Goal: Task Accomplishment & Management: Use online tool/utility

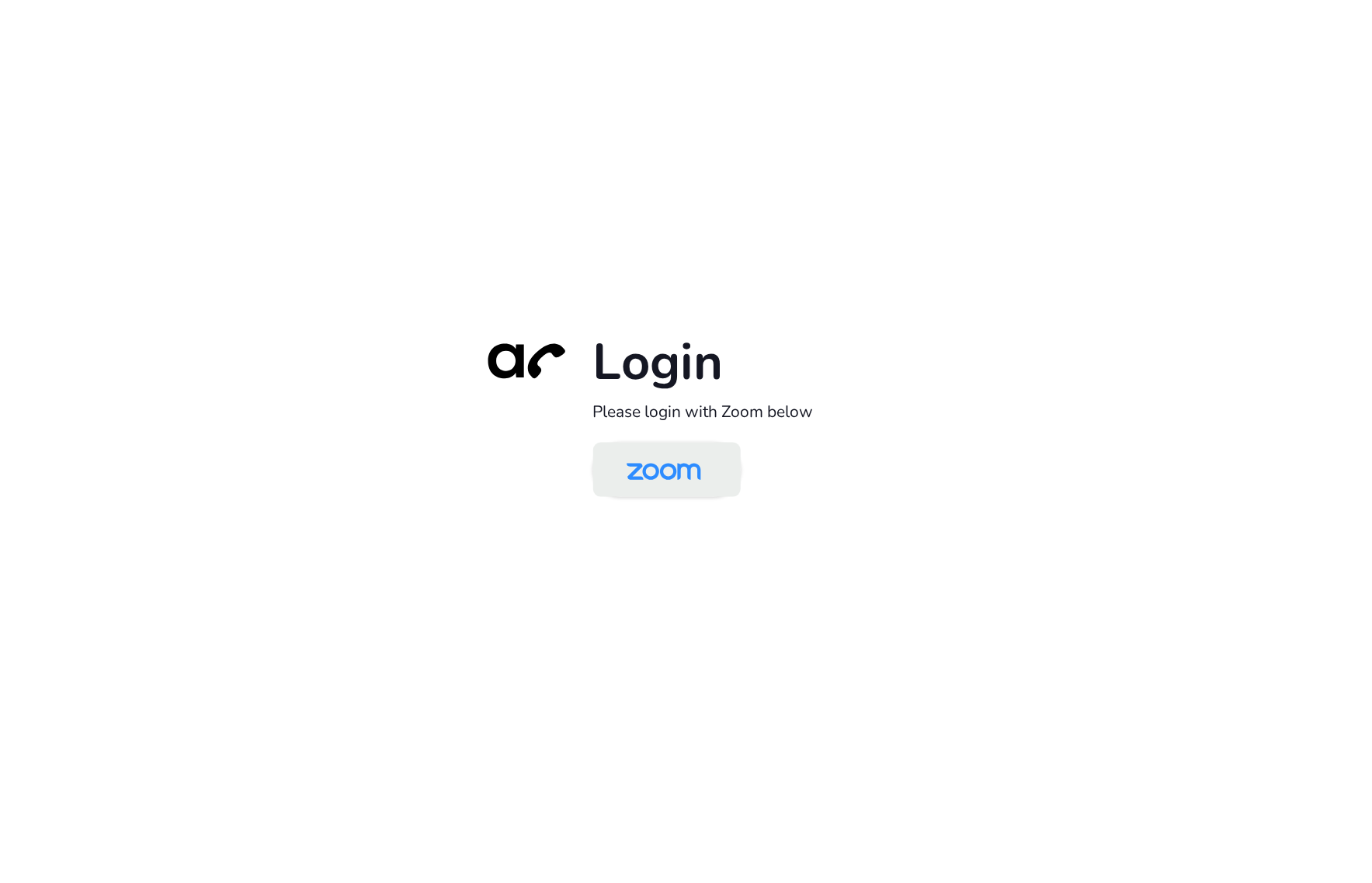
click at [657, 471] on img at bounding box center [664, 470] width 107 height 51
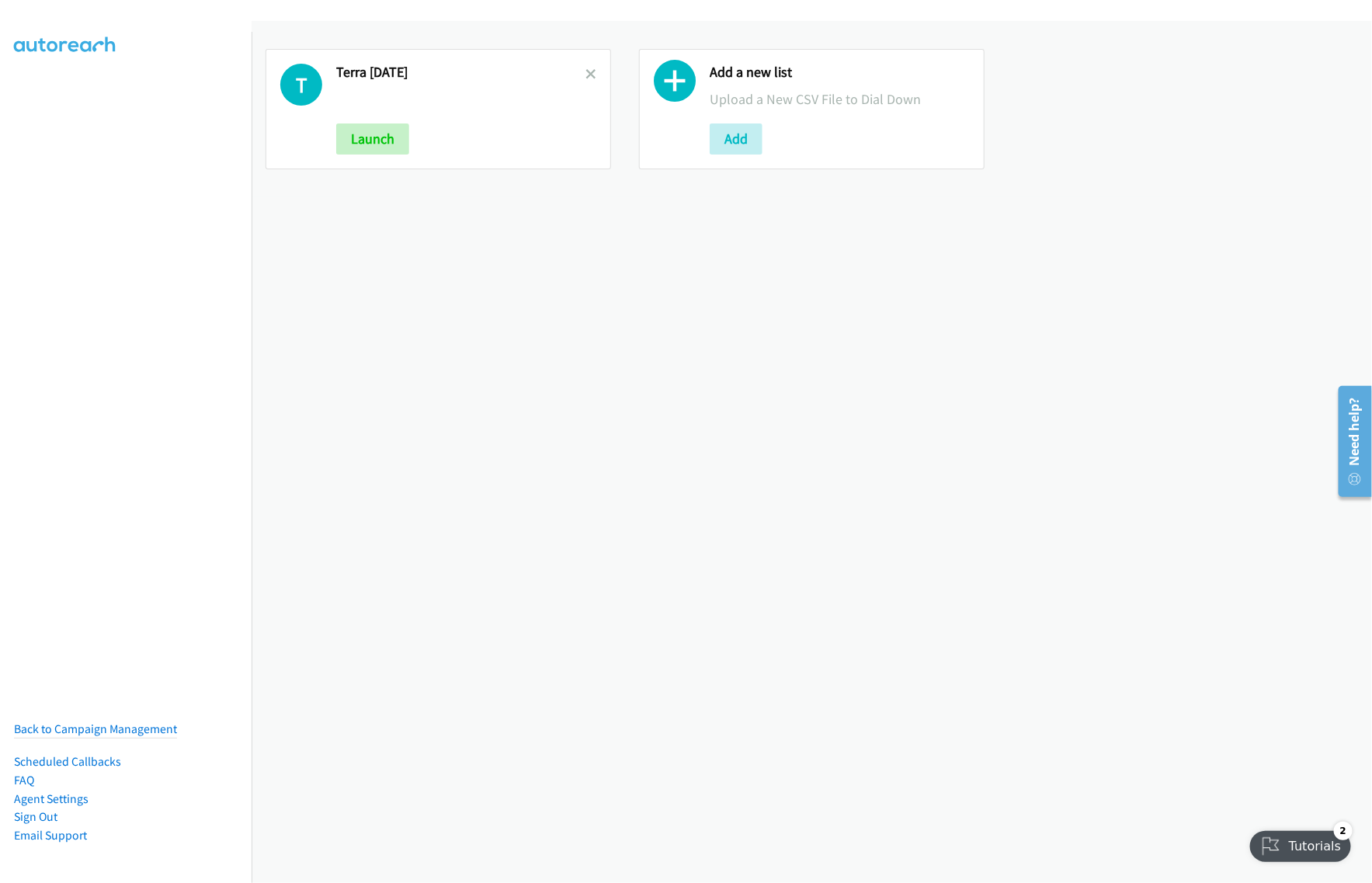
click at [599, 358] on div "T Terra Sept26 Launch Add a new list Upload a New CSV File to Dial Down Add" at bounding box center [812, 451] width 1121 height 862
click at [668, 79] on icon at bounding box center [675, 84] width 42 height 42
click at [740, 145] on button "Add" at bounding box center [736, 138] width 53 height 31
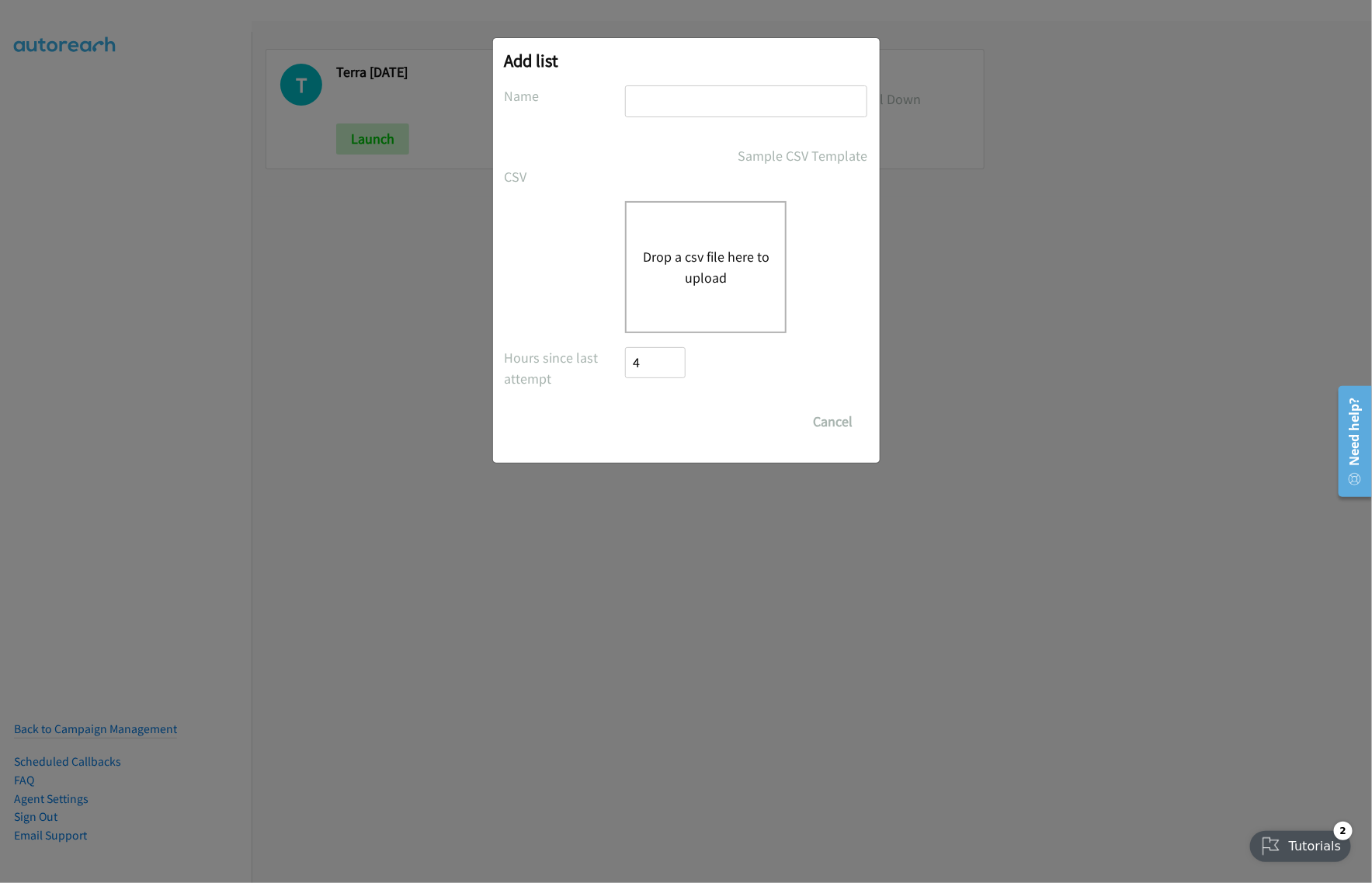
click at [675, 105] on input "text" at bounding box center [746, 101] width 242 height 32
type input "Cisco OT India sept29"
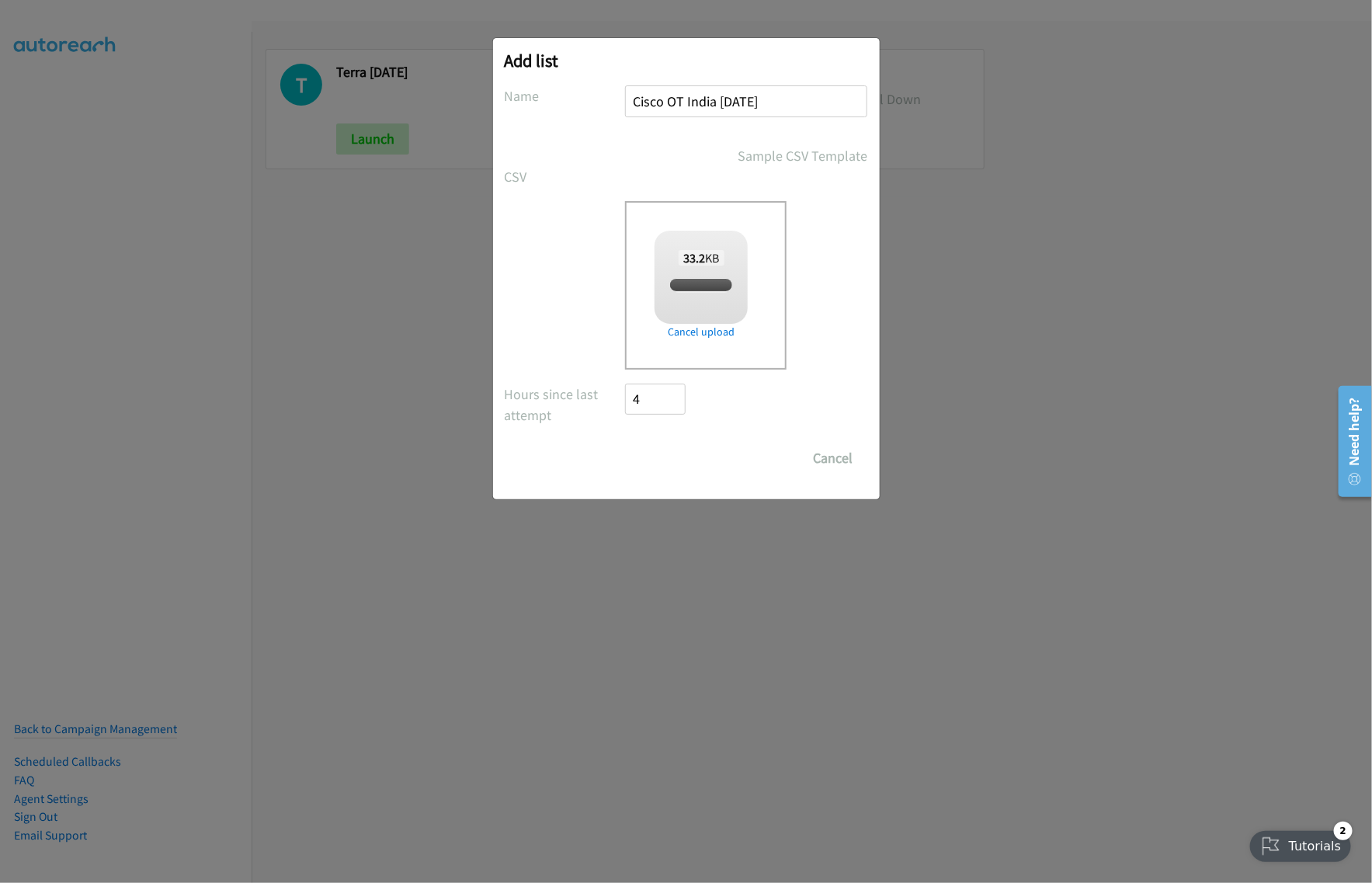
checkbox input "true"
click at [664, 459] on input "Save List" at bounding box center [667, 457] width 81 height 31
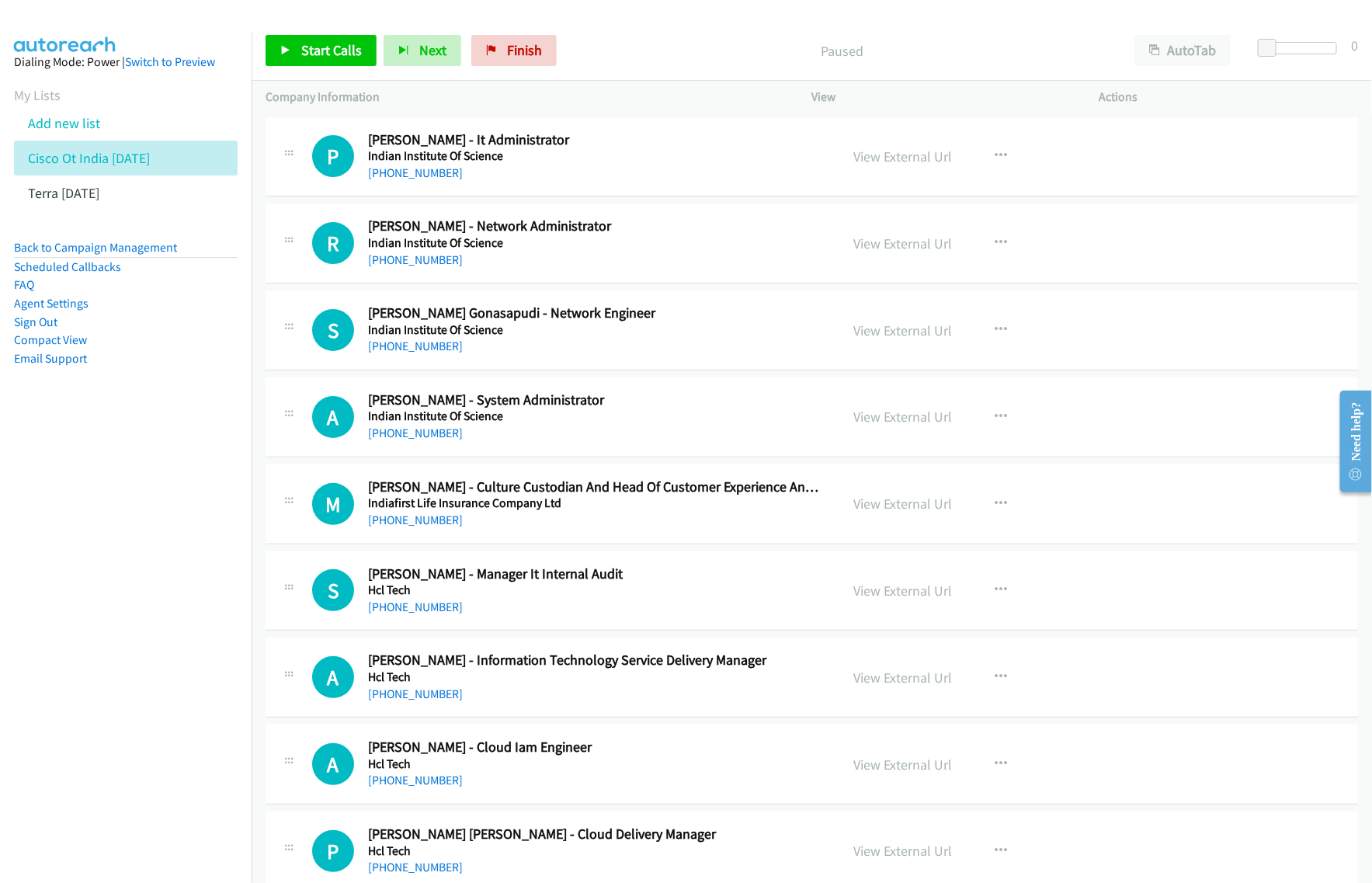
drag, startPoint x: 175, startPoint y: 739, endPoint x: 212, endPoint y: 688, distance: 63.0
click at [175, 736] on nav "Dialing Mode: Power | Switch to Preview My Lists Add new list Cisco Ot India Se…" at bounding box center [126, 473] width 252 height 883
click at [1192, 63] on button "AutoTab" at bounding box center [1183, 50] width 96 height 31
click at [1016, 158] on div "View External Url View External Url Schedule/Manage Callback Start Calls Here R…" at bounding box center [991, 157] width 302 height 52
click at [1002, 153] on button "button" at bounding box center [1002, 156] width 42 height 31
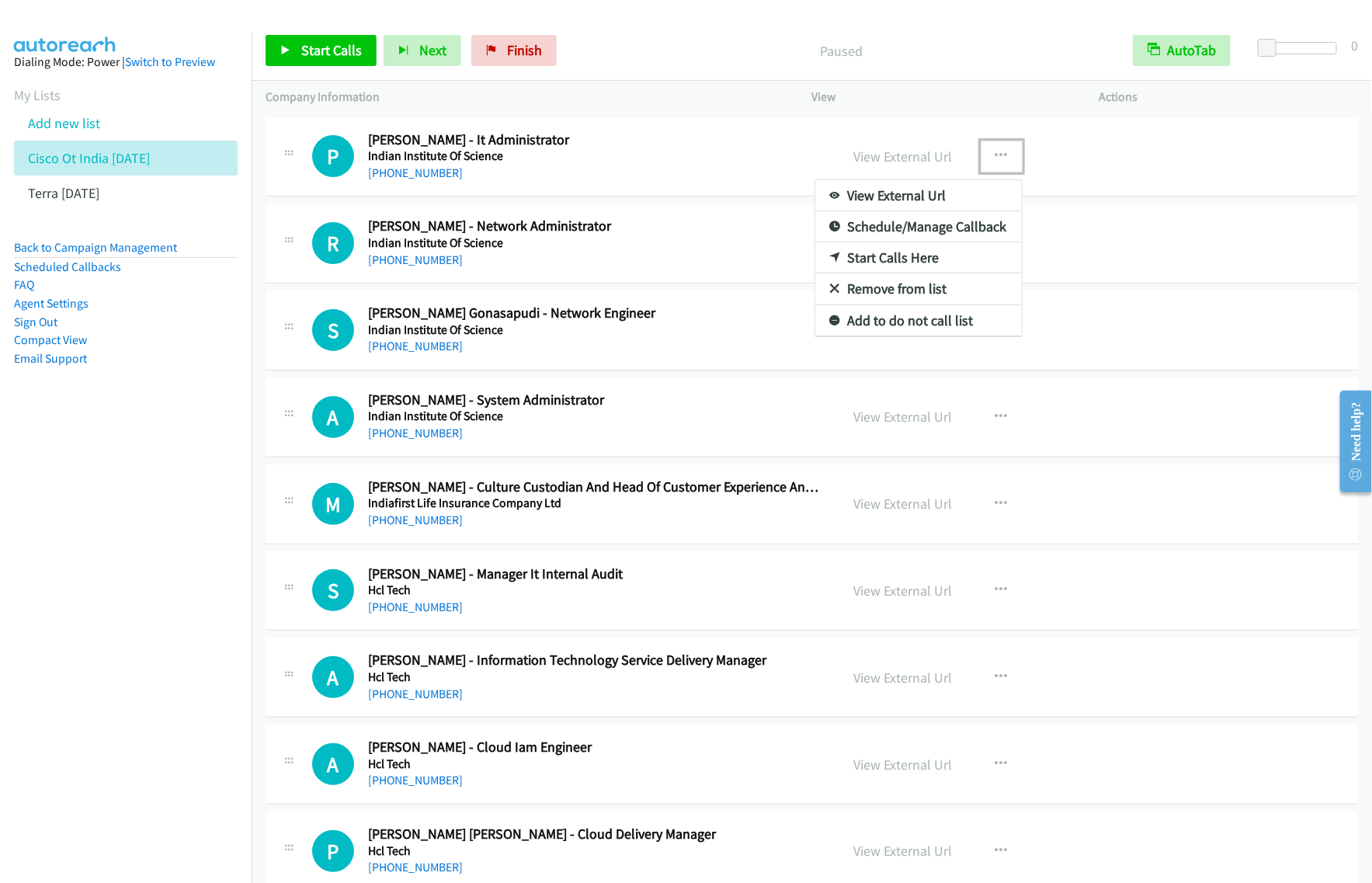
click at [902, 190] on link "View External Url" at bounding box center [919, 195] width 206 height 31
click at [996, 156] on icon "button" at bounding box center [1002, 156] width 13 height 13
click at [964, 191] on link "View External Url" at bounding box center [919, 195] width 206 height 31
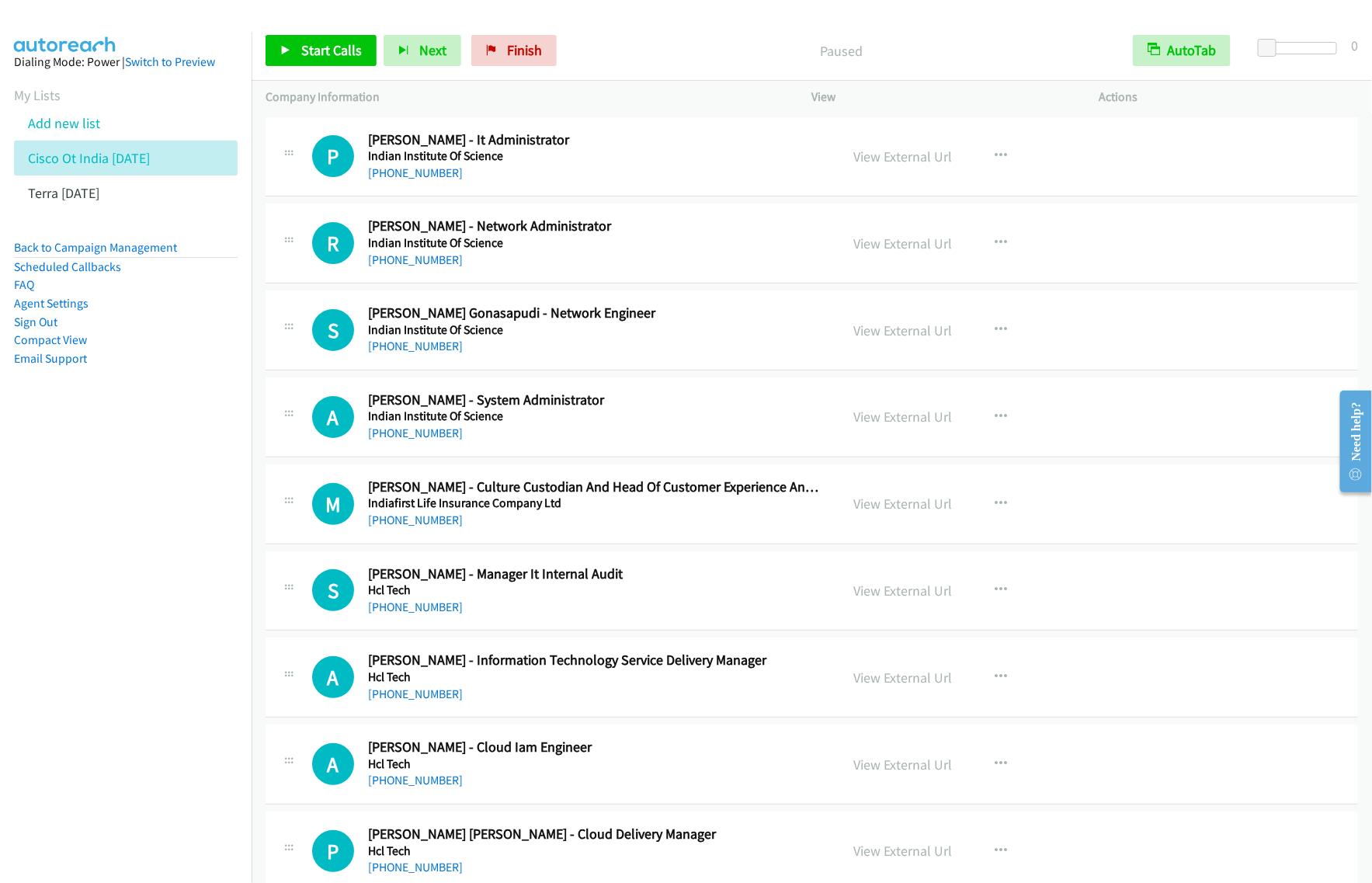
drag, startPoint x: 635, startPoint y: 57, endPoint x: 805, endPoint y: 45, distance: 170.4
click at [635, 57] on p "Paused" at bounding box center [841, 51] width 528 height 21
click at [998, 243] on icon "button" at bounding box center [1002, 243] width 13 height 13
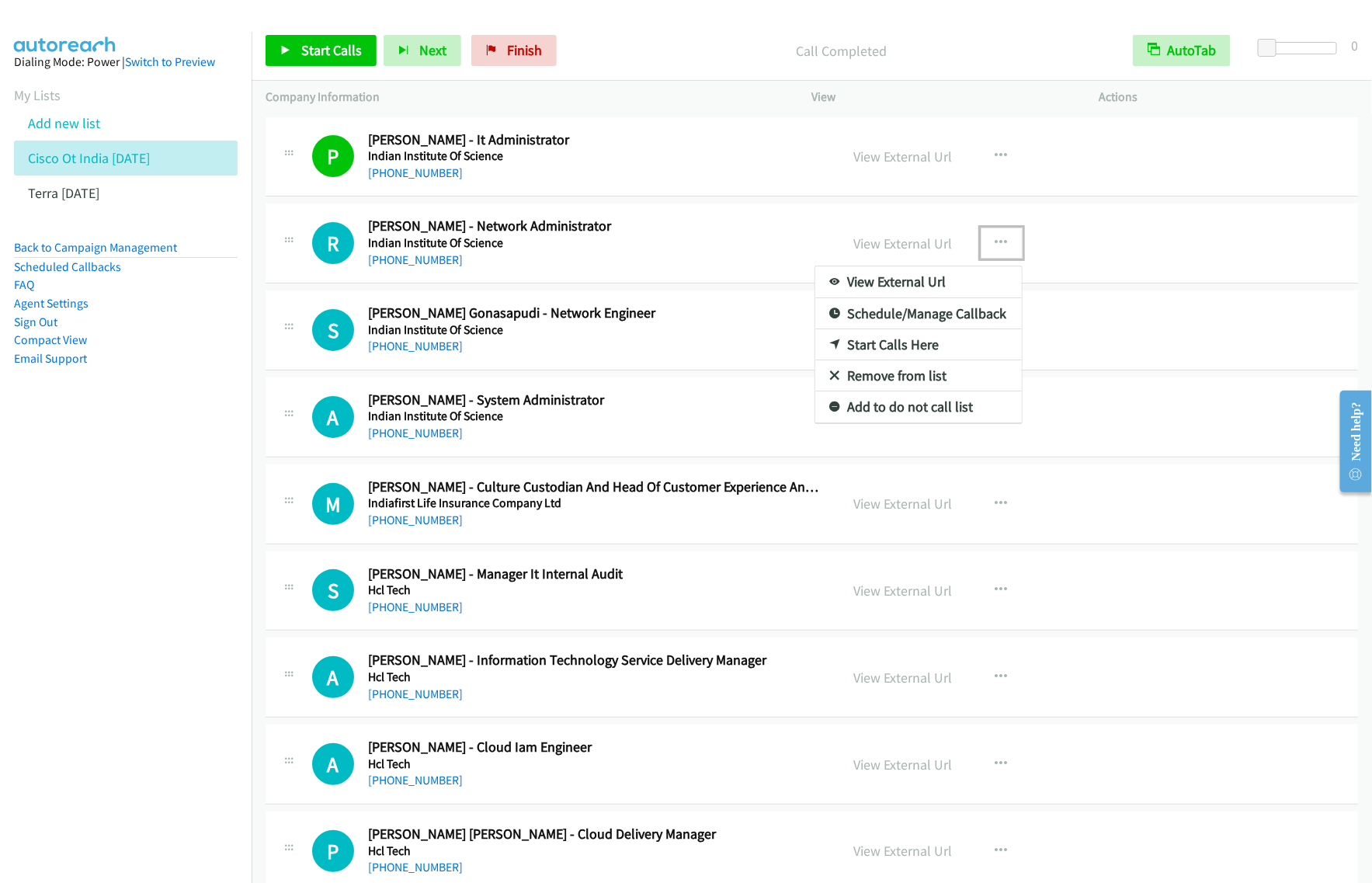
click at [929, 348] on link "Start Calls Here" at bounding box center [919, 344] width 206 height 31
click at [996, 247] on icon "button" at bounding box center [1002, 243] width 13 height 13
click at [942, 342] on link "Start Calls Here" at bounding box center [919, 344] width 206 height 31
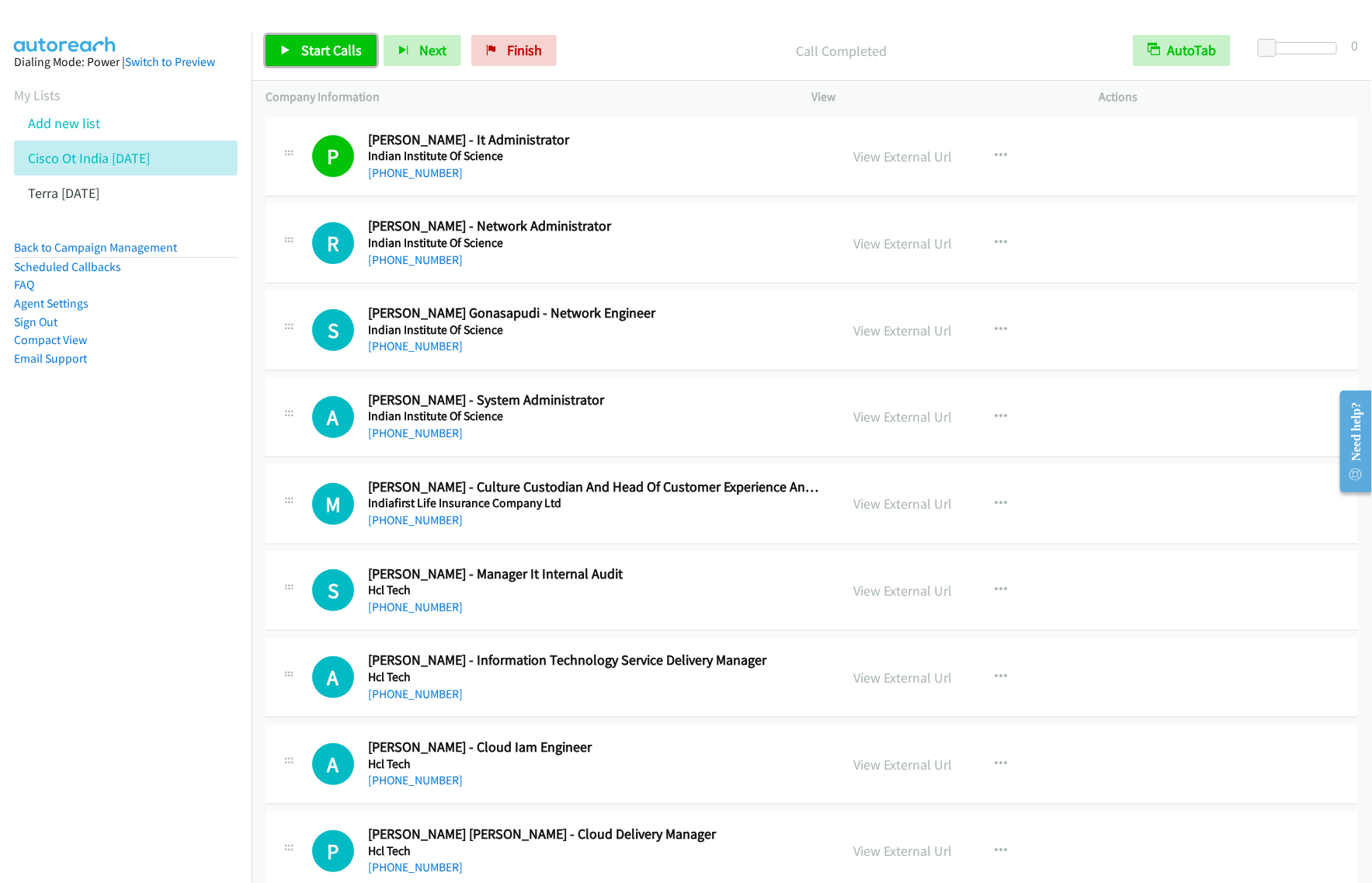
click at [331, 55] on span "Start Calls" at bounding box center [331, 50] width 61 height 18
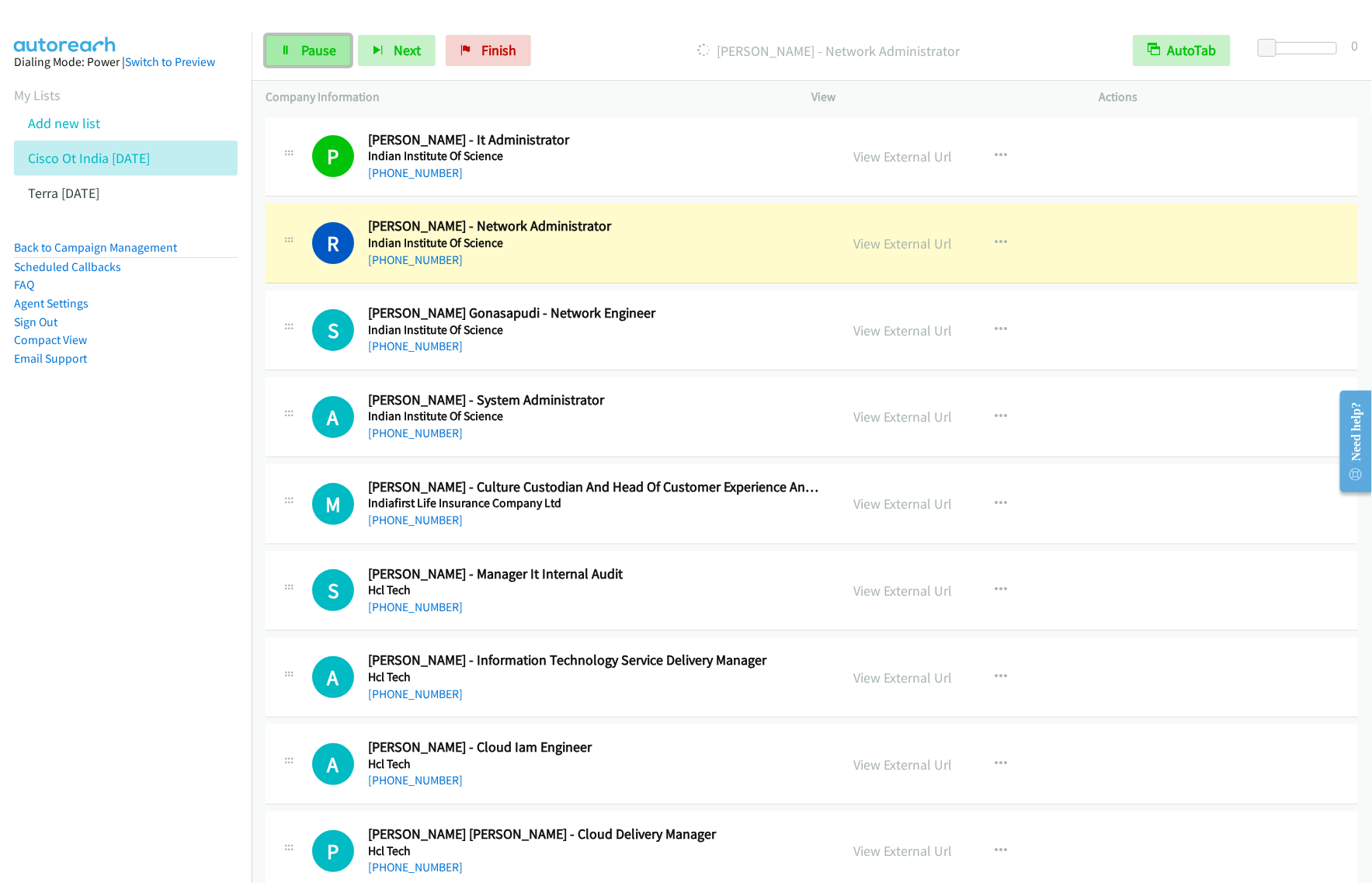
click at [323, 63] on link "Pause" at bounding box center [309, 50] width 85 height 31
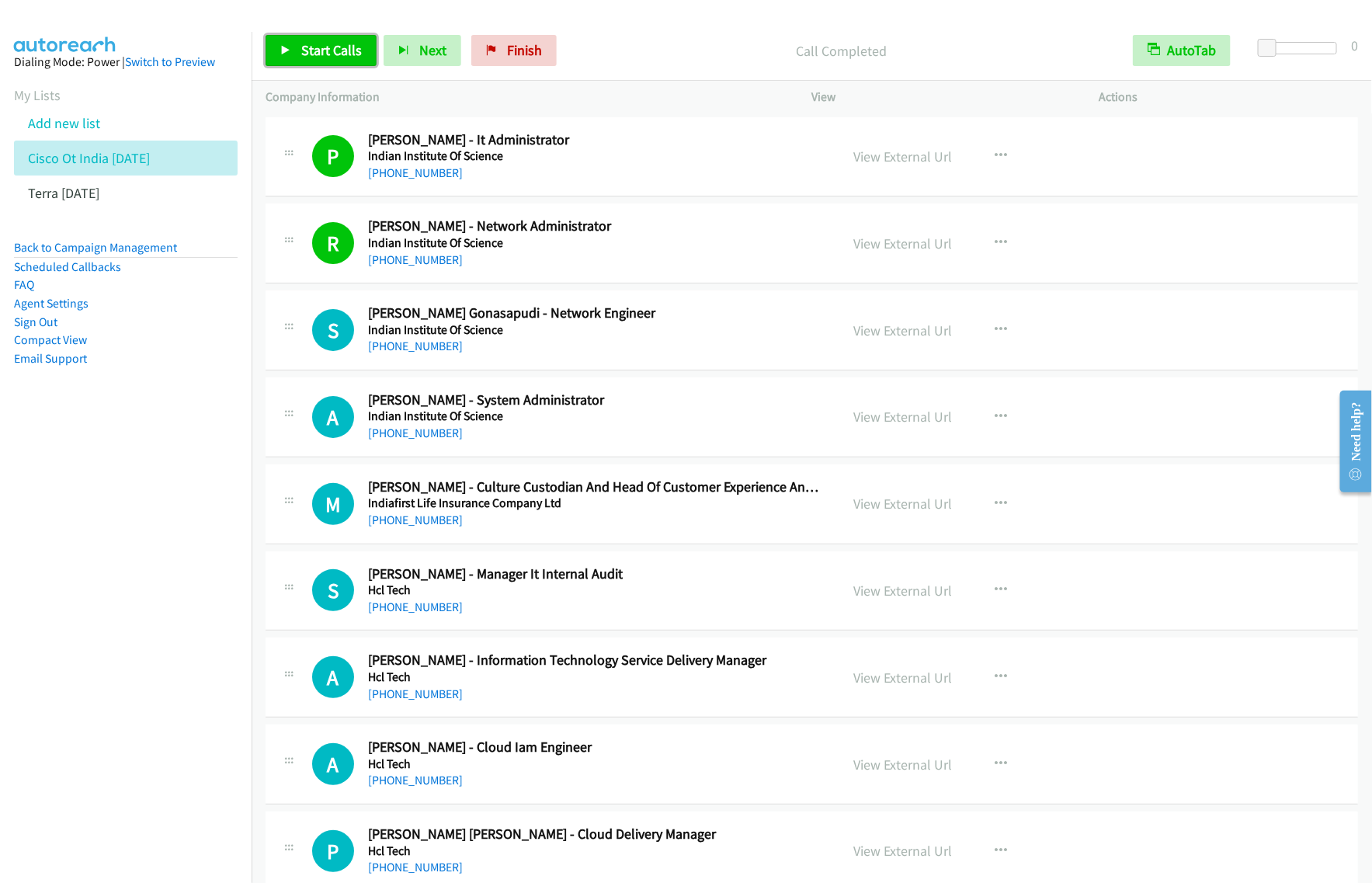
click at [338, 61] on link "Start Calls" at bounding box center [321, 50] width 111 height 31
drag, startPoint x: 323, startPoint y: 48, endPoint x: 382, endPoint y: 52, distance: 59.1
click at [323, 48] on span "Pause" at bounding box center [318, 50] width 35 height 18
click at [331, 45] on span "Start Calls" at bounding box center [331, 50] width 61 height 18
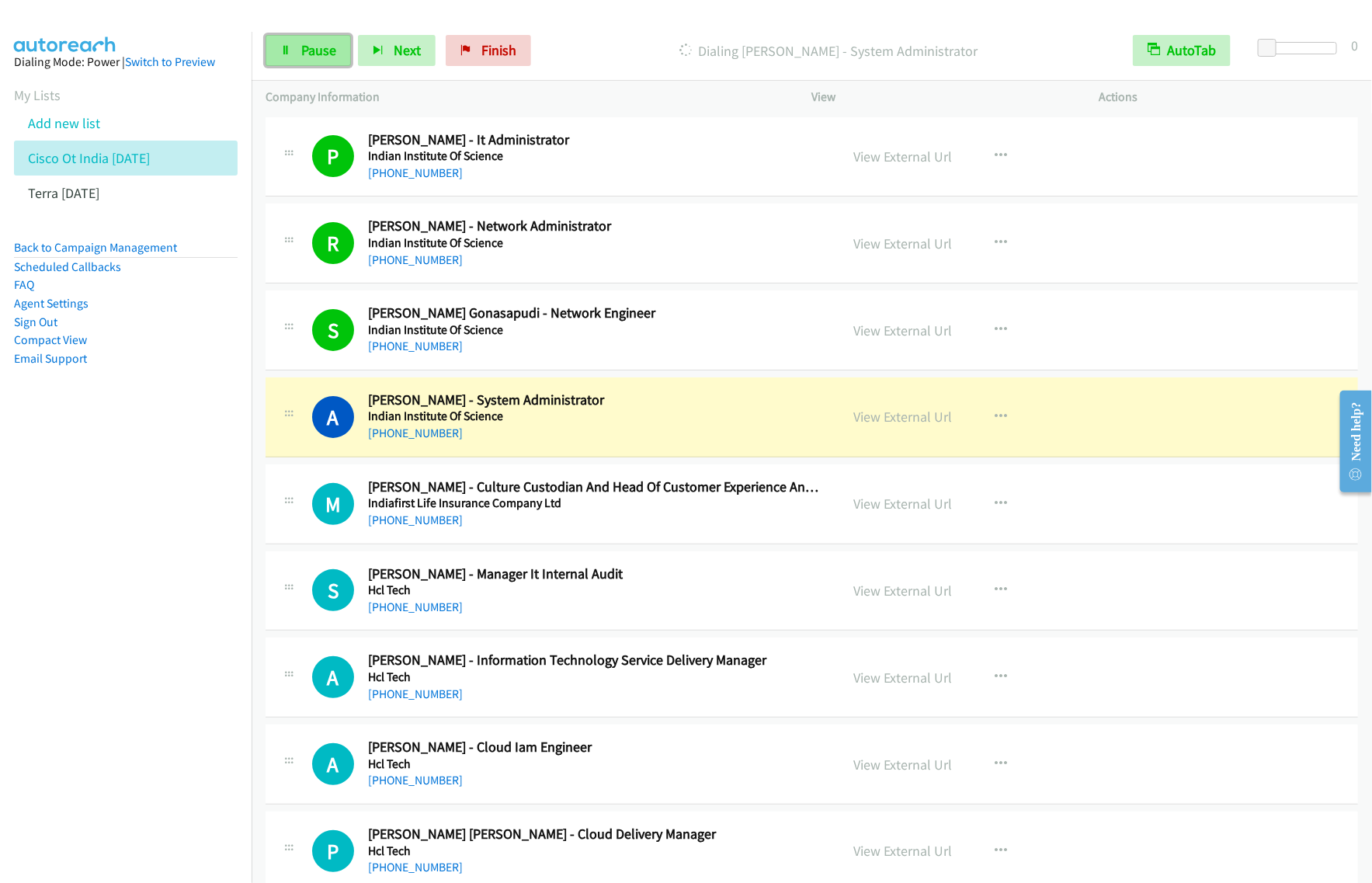
click at [320, 56] on span "Pause" at bounding box center [318, 50] width 35 height 18
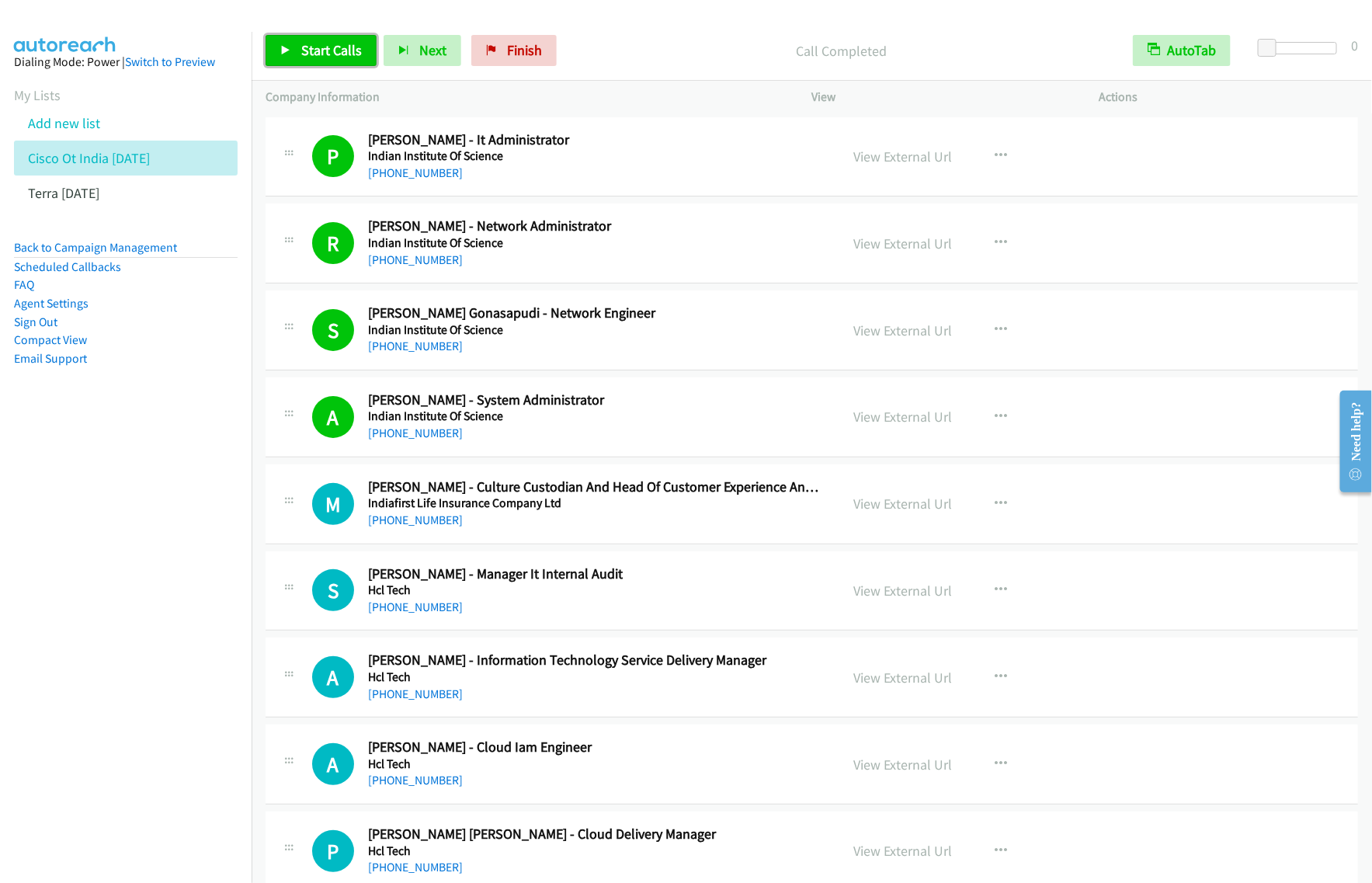
click at [332, 49] on span "Start Calls" at bounding box center [331, 50] width 61 height 18
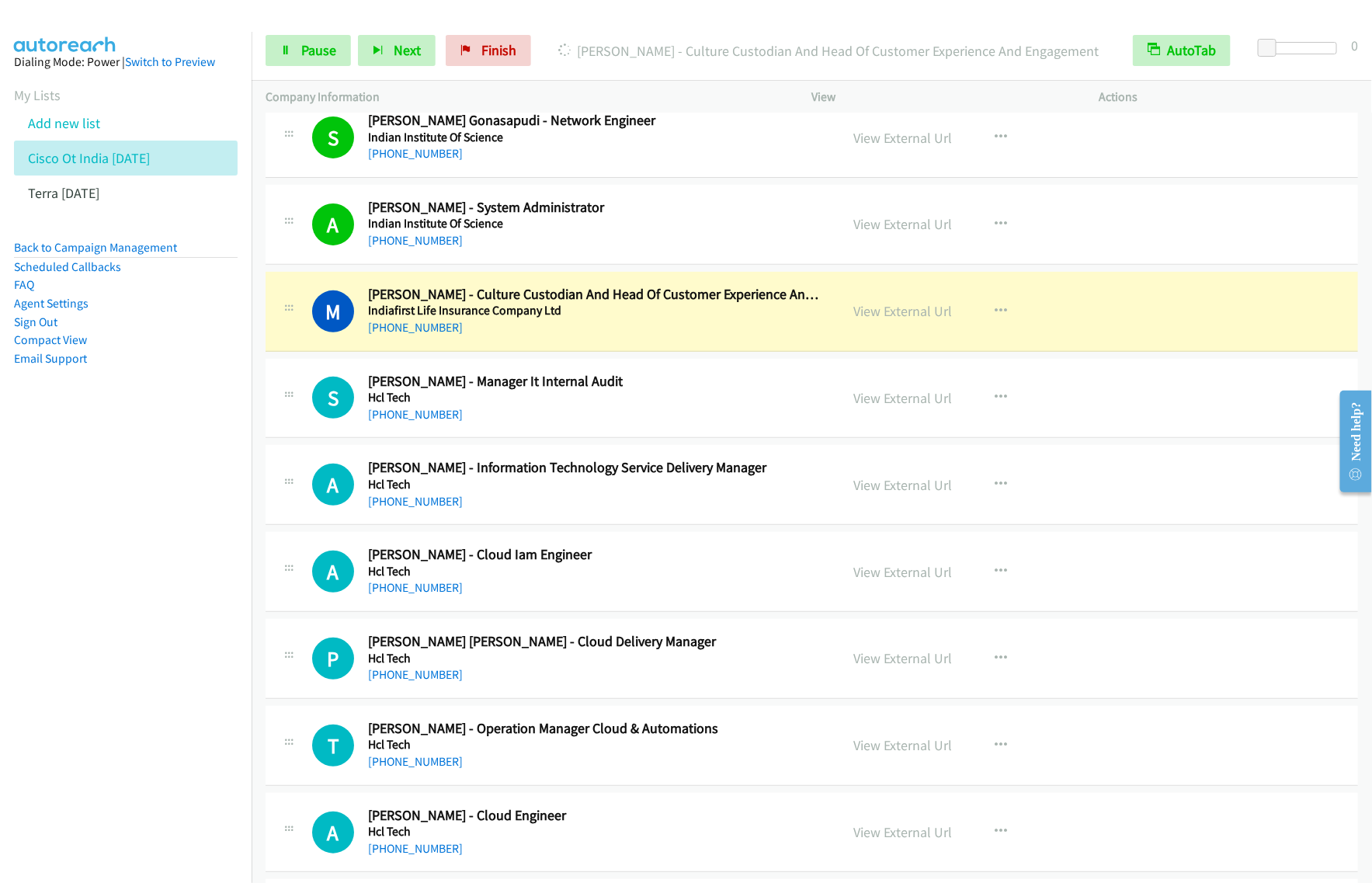
scroll to position [194, 0]
drag, startPoint x: 148, startPoint y: 510, endPoint x: 238, endPoint y: 439, distance: 114.6
click at [148, 510] on nav "Dialing Mode: Power | Switch to Preview My Lists Add new list Cisco Ot India Se…" at bounding box center [126, 473] width 252 height 883
click at [708, 141] on h5 "Indian Institute Of Science" at bounding box center [593, 136] width 451 height 16
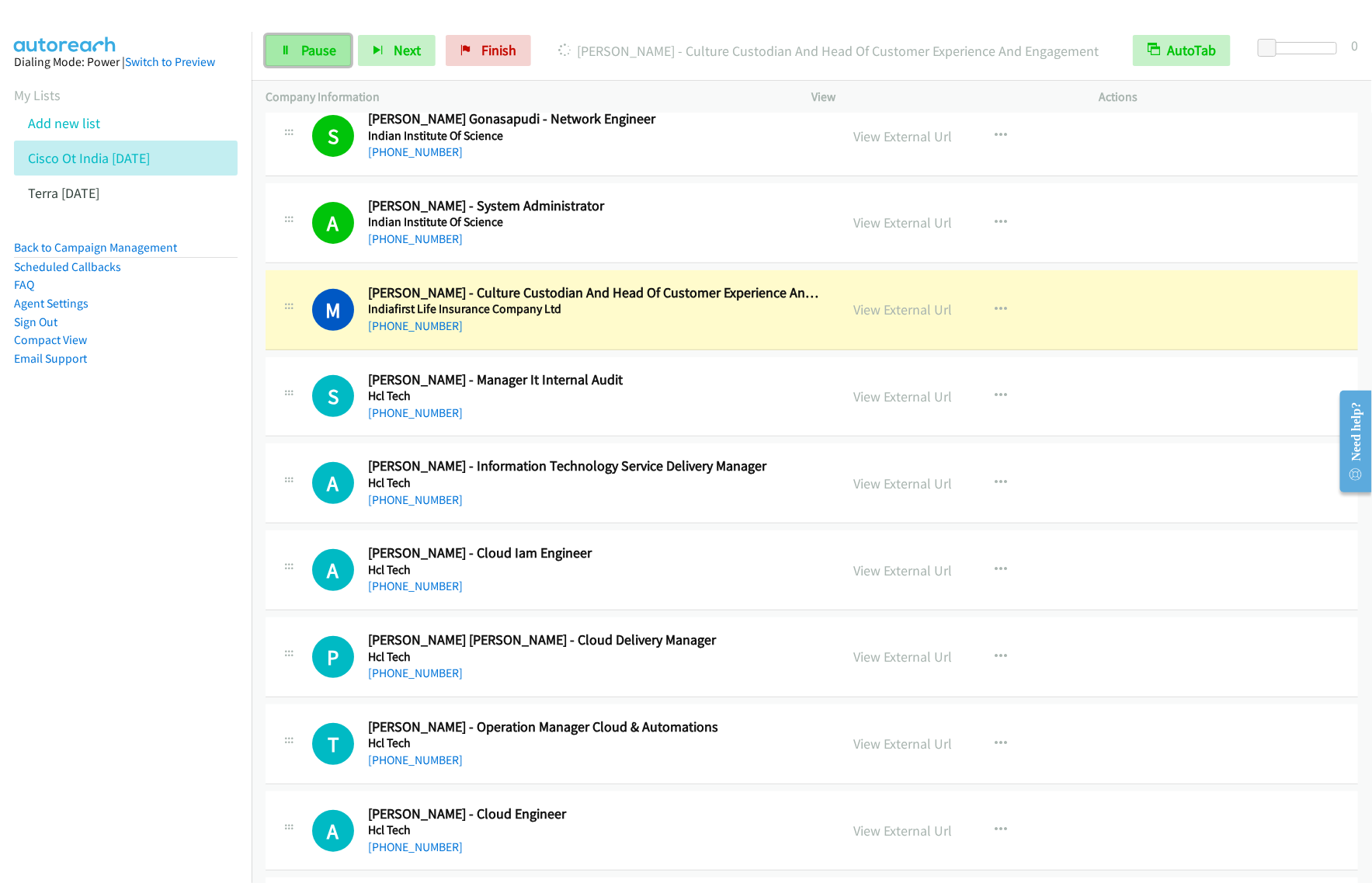
click at [314, 56] on span "Pause" at bounding box center [318, 50] width 35 height 18
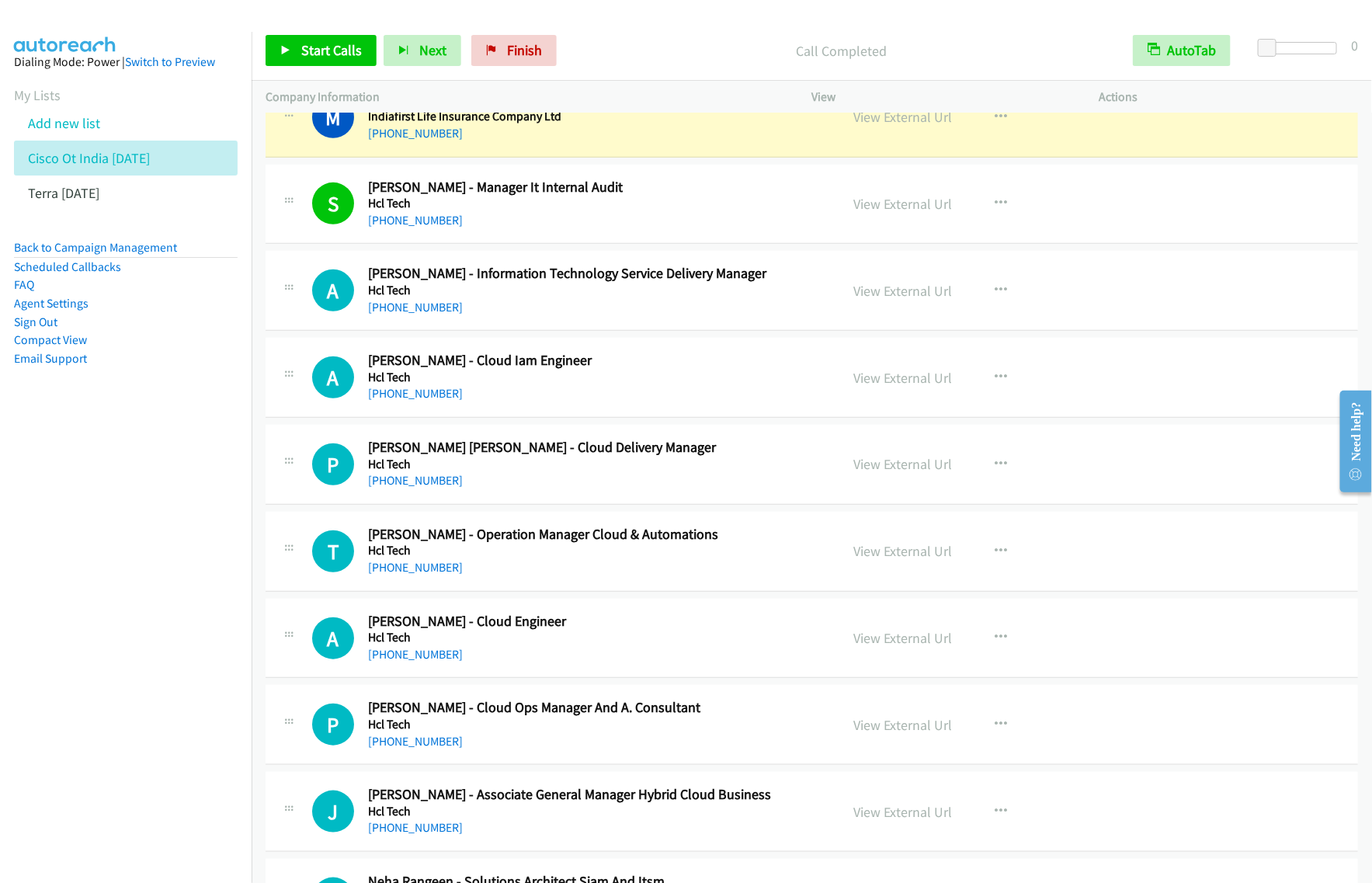
scroll to position [388, 0]
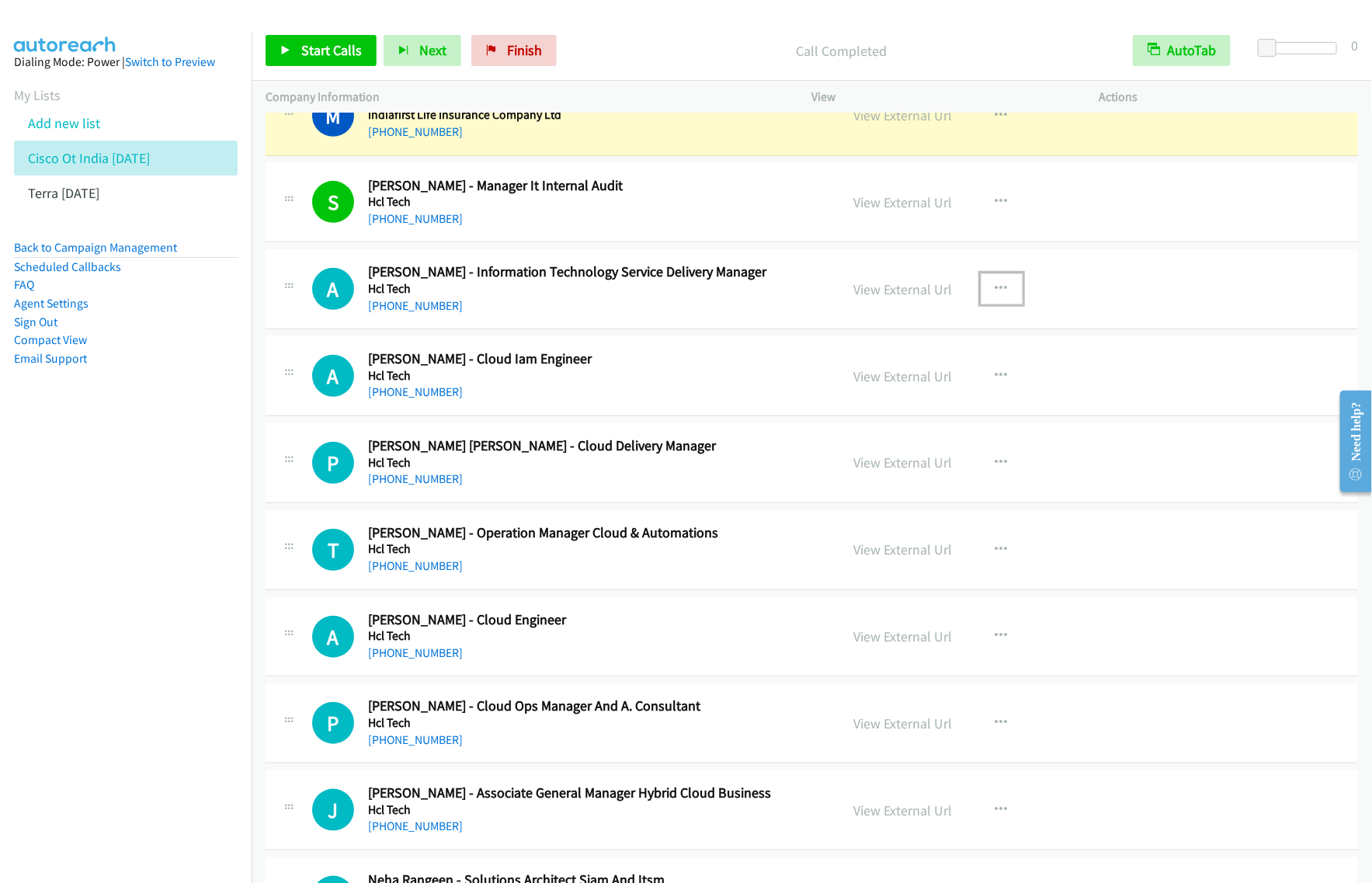
click at [996, 292] on icon "button" at bounding box center [1002, 289] width 13 height 13
click at [963, 392] on link "Start Calls Here" at bounding box center [919, 390] width 206 height 31
click at [986, 302] on button "button" at bounding box center [1002, 289] width 42 height 31
click at [952, 383] on link "Start Calls Here" at bounding box center [919, 390] width 206 height 31
click at [332, 51] on span "Start Calls" at bounding box center [331, 50] width 61 height 18
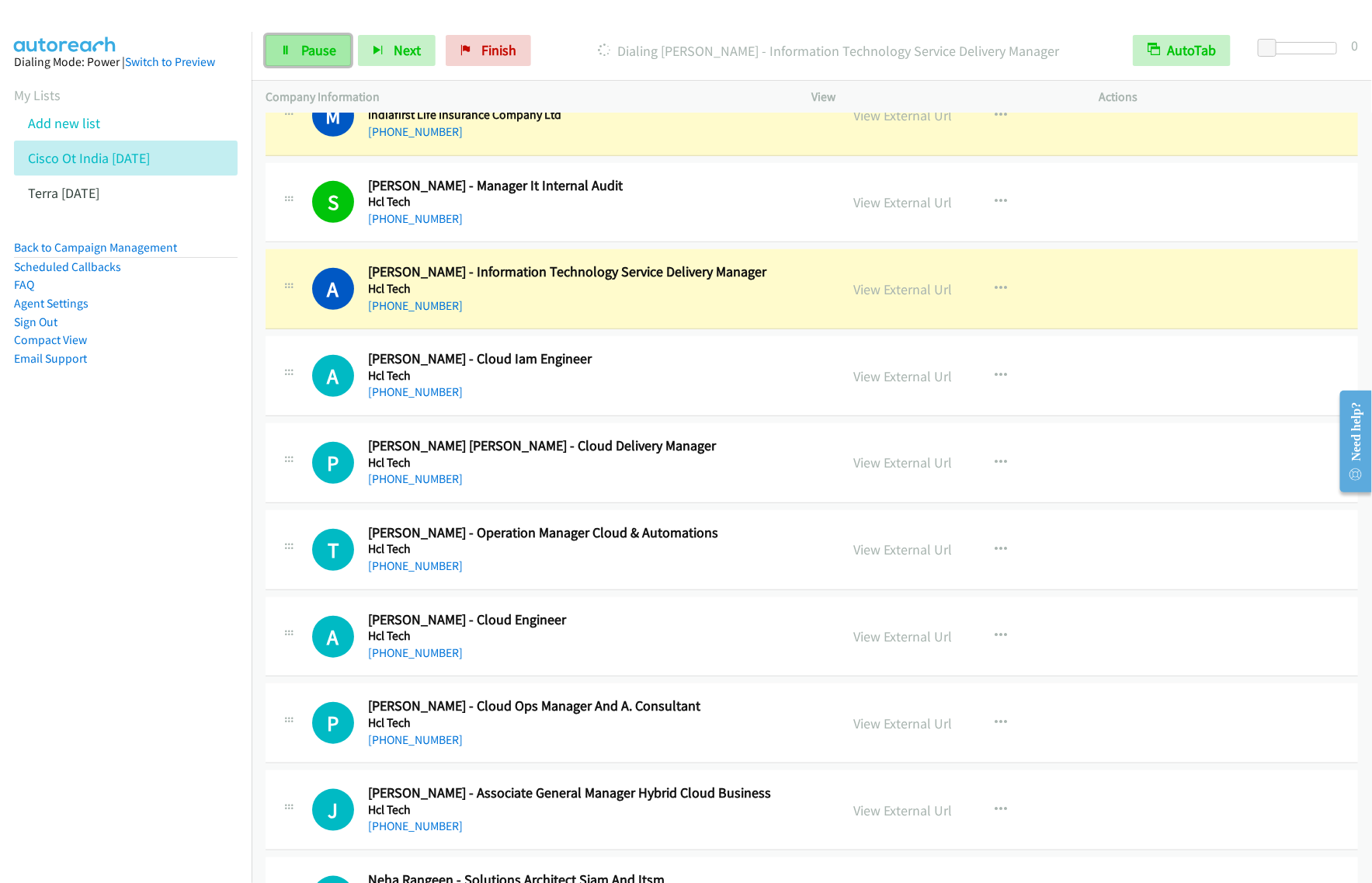
click at [316, 57] on span "Pause" at bounding box center [318, 50] width 35 height 18
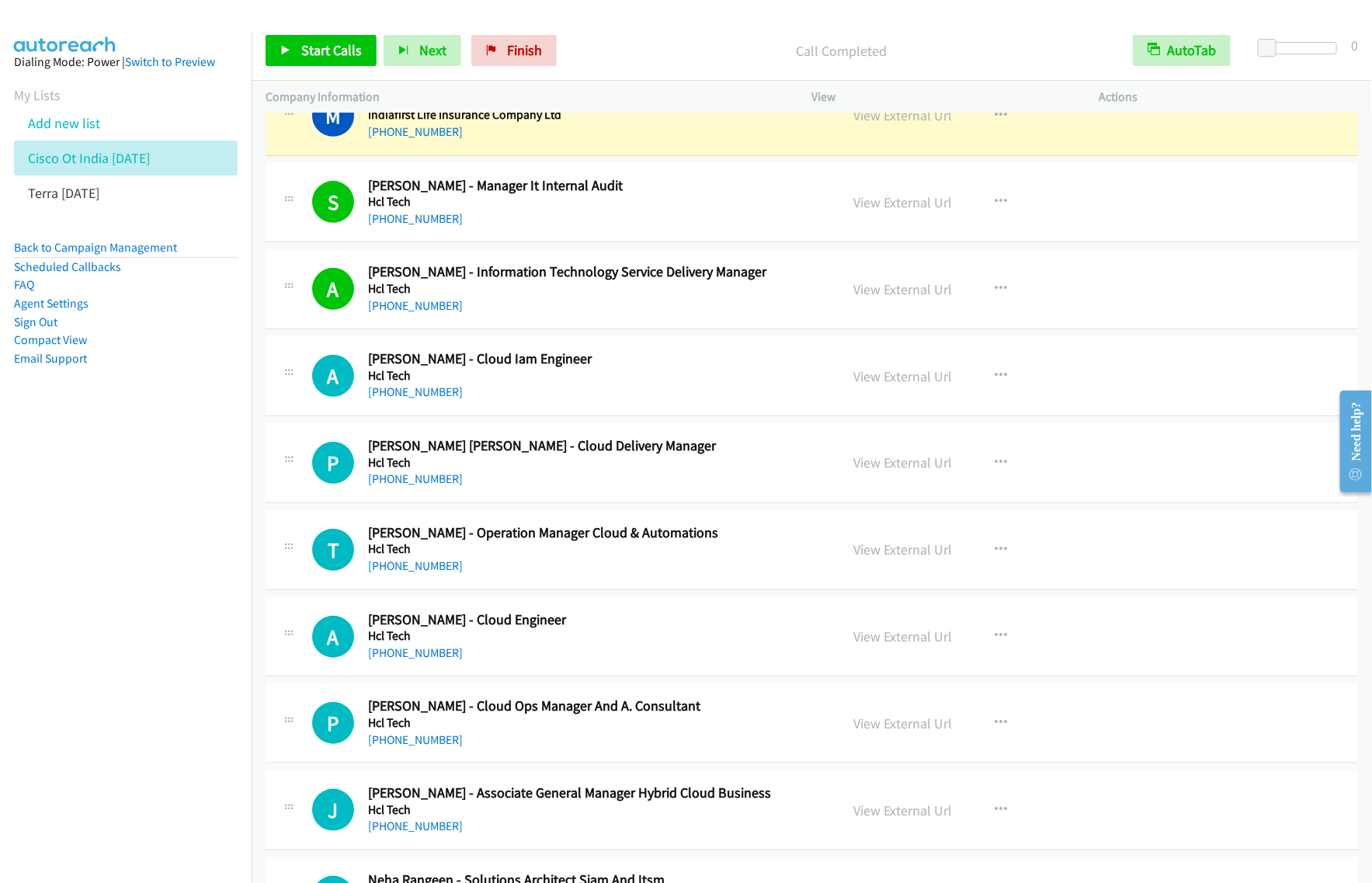
drag, startPoint x: 181, startPoint y: 510, endPoint x: 345, endPoint y: 274, distance: 287.4
click at [181, 506] on nav "Dialing Mode: Power | Switch to Preview My Lists Add new list Cisco Ot India Se…" at bounding box center [126, 473] width 252 height 883
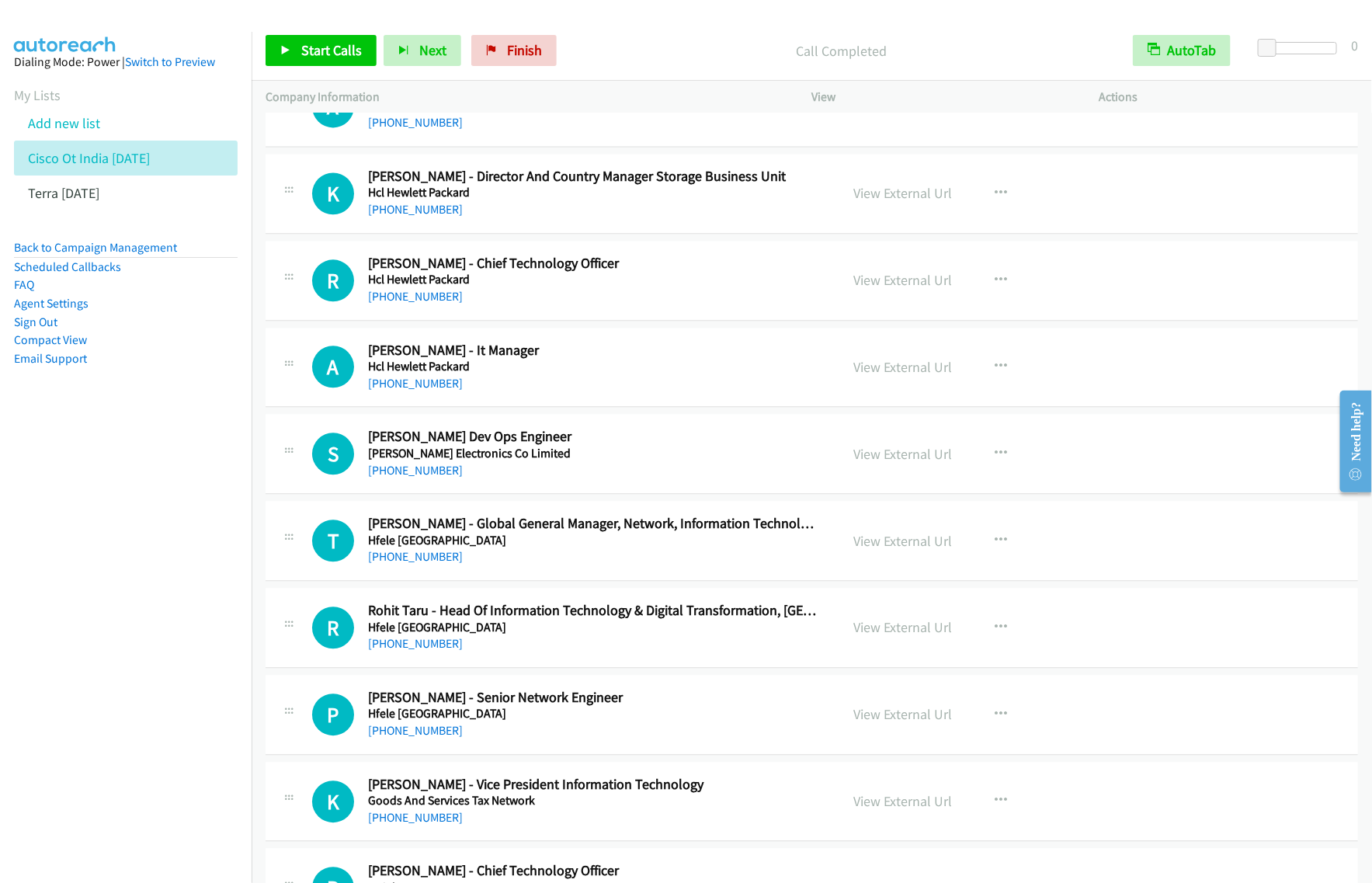
scroll to position [4564, 0]
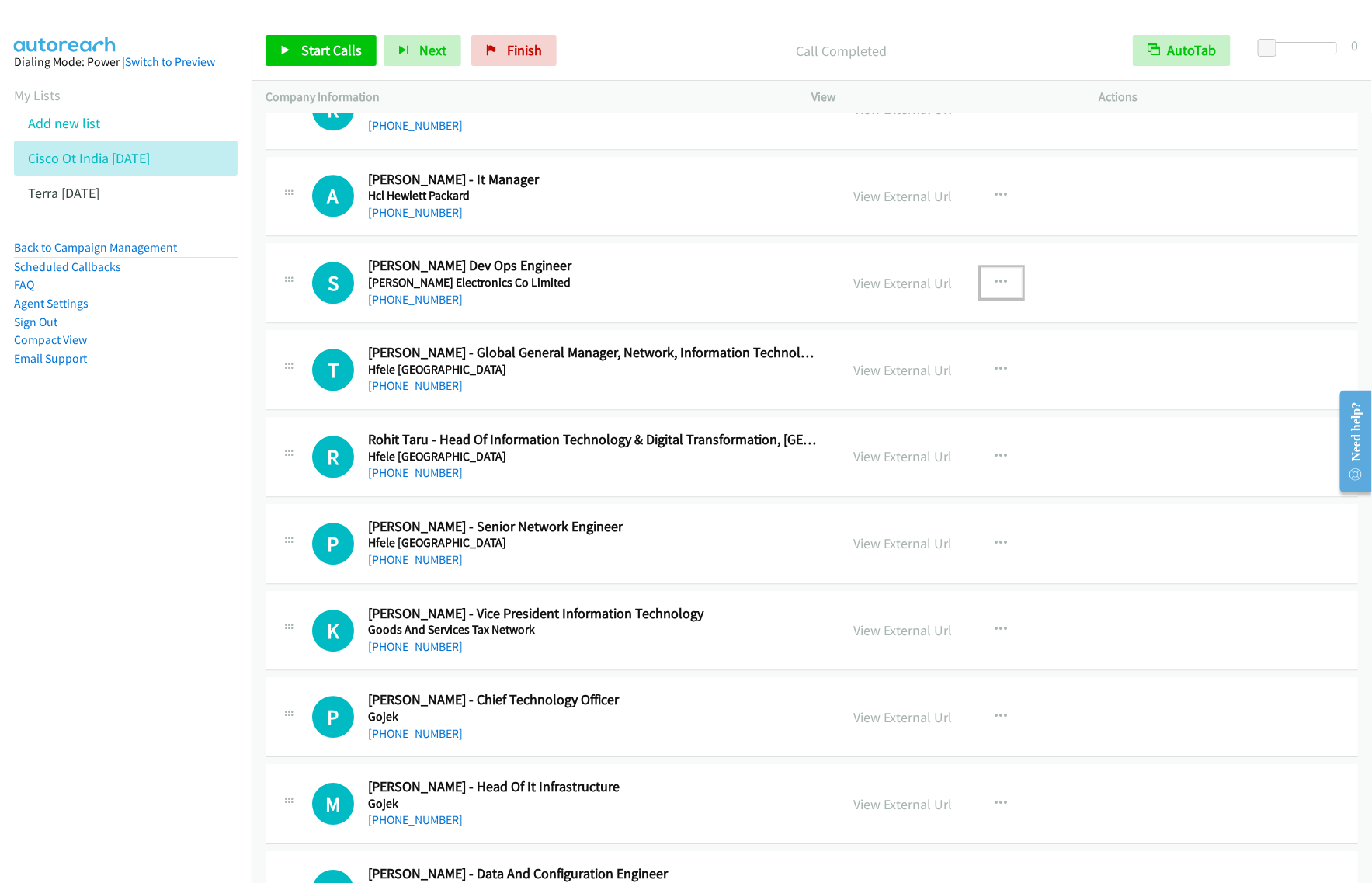
click at [996, 289] on icon "button" at bounding box center [1002, 283] width 13 height 13
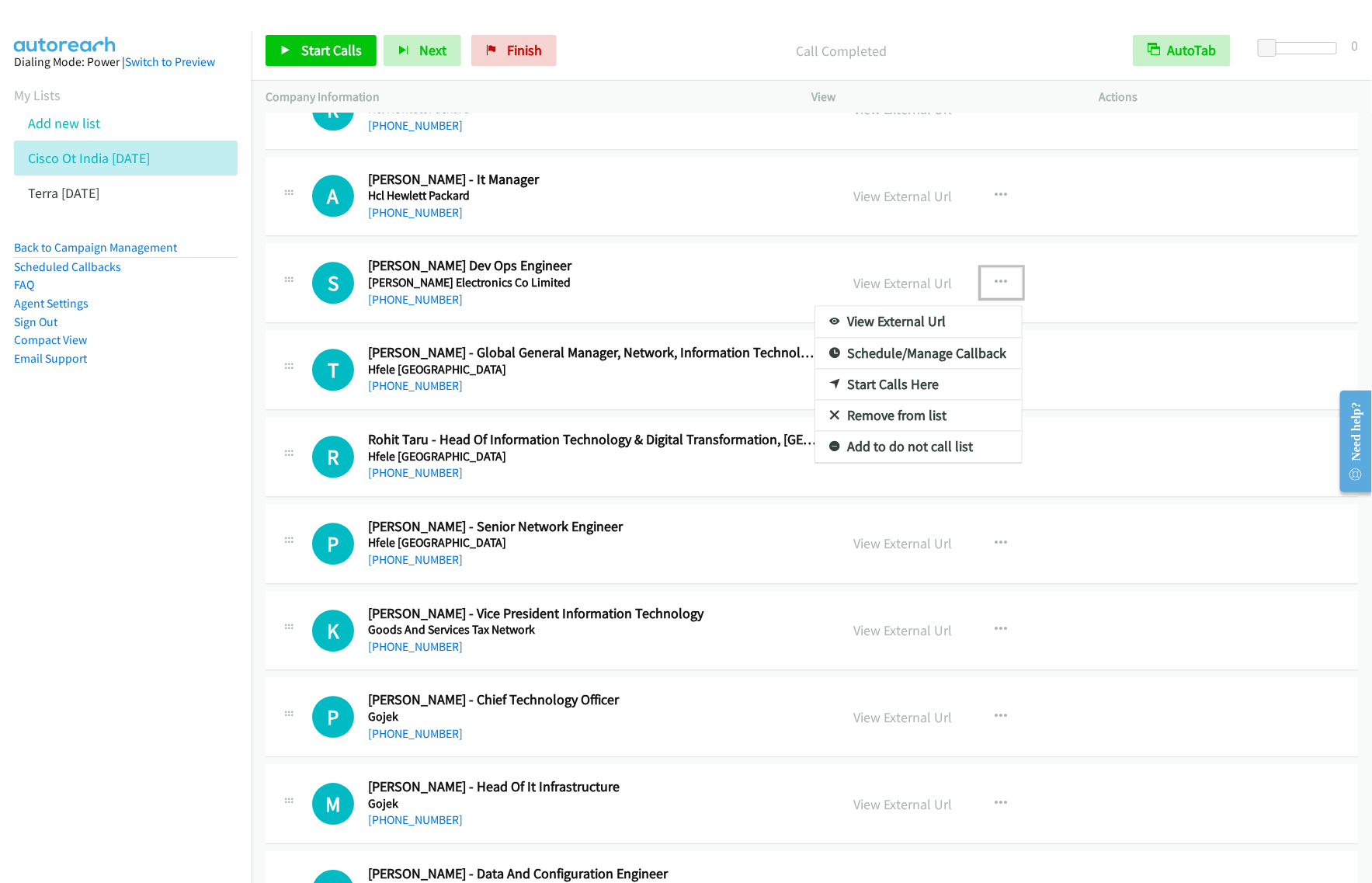
click at [910, 393] on link "Start Calls Here" at bounding box center [919, 384] width 206 height 31
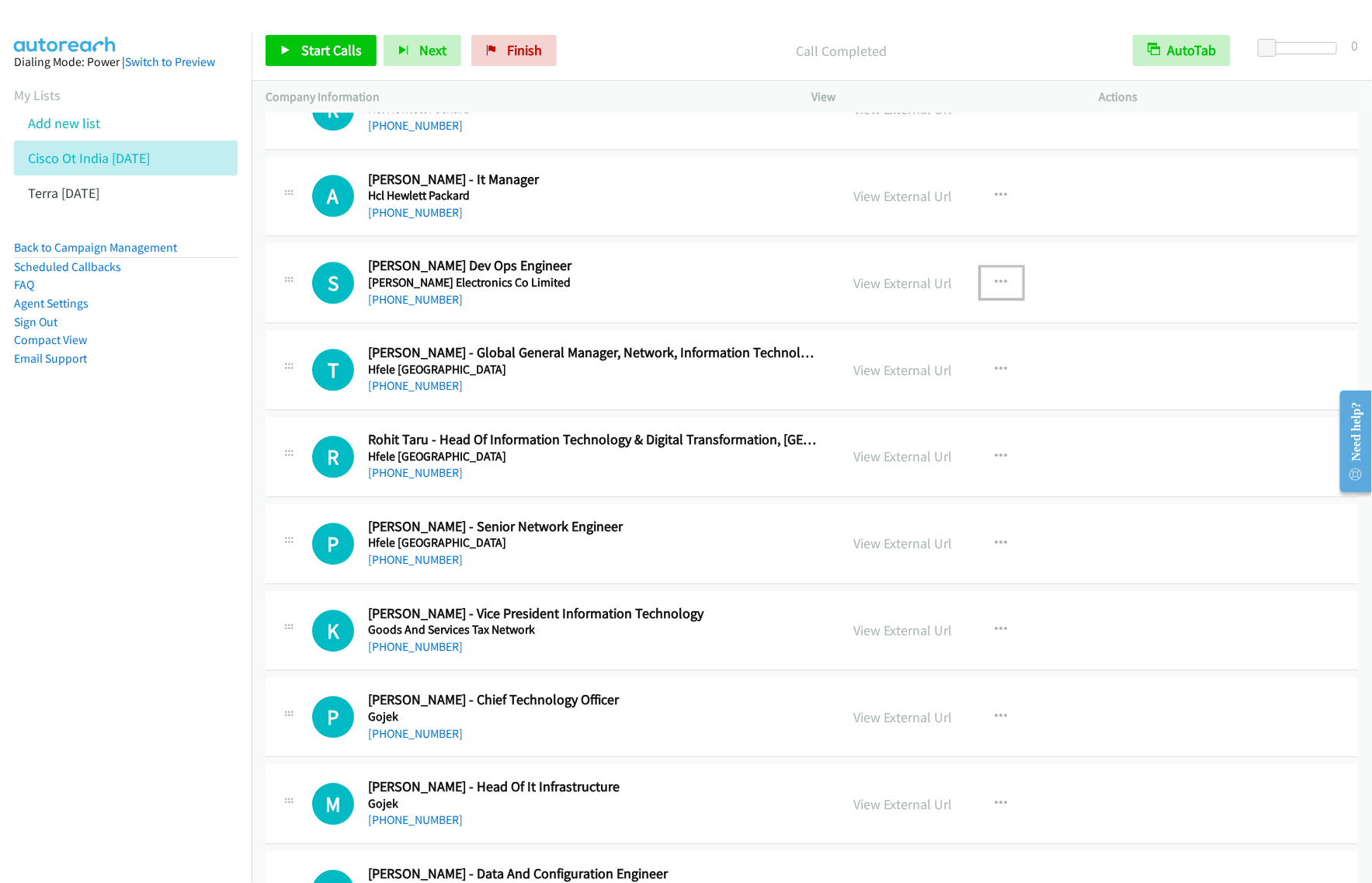
click at [981, 280] on button "button" at bounding box center [1002, 282] width 42 height 31
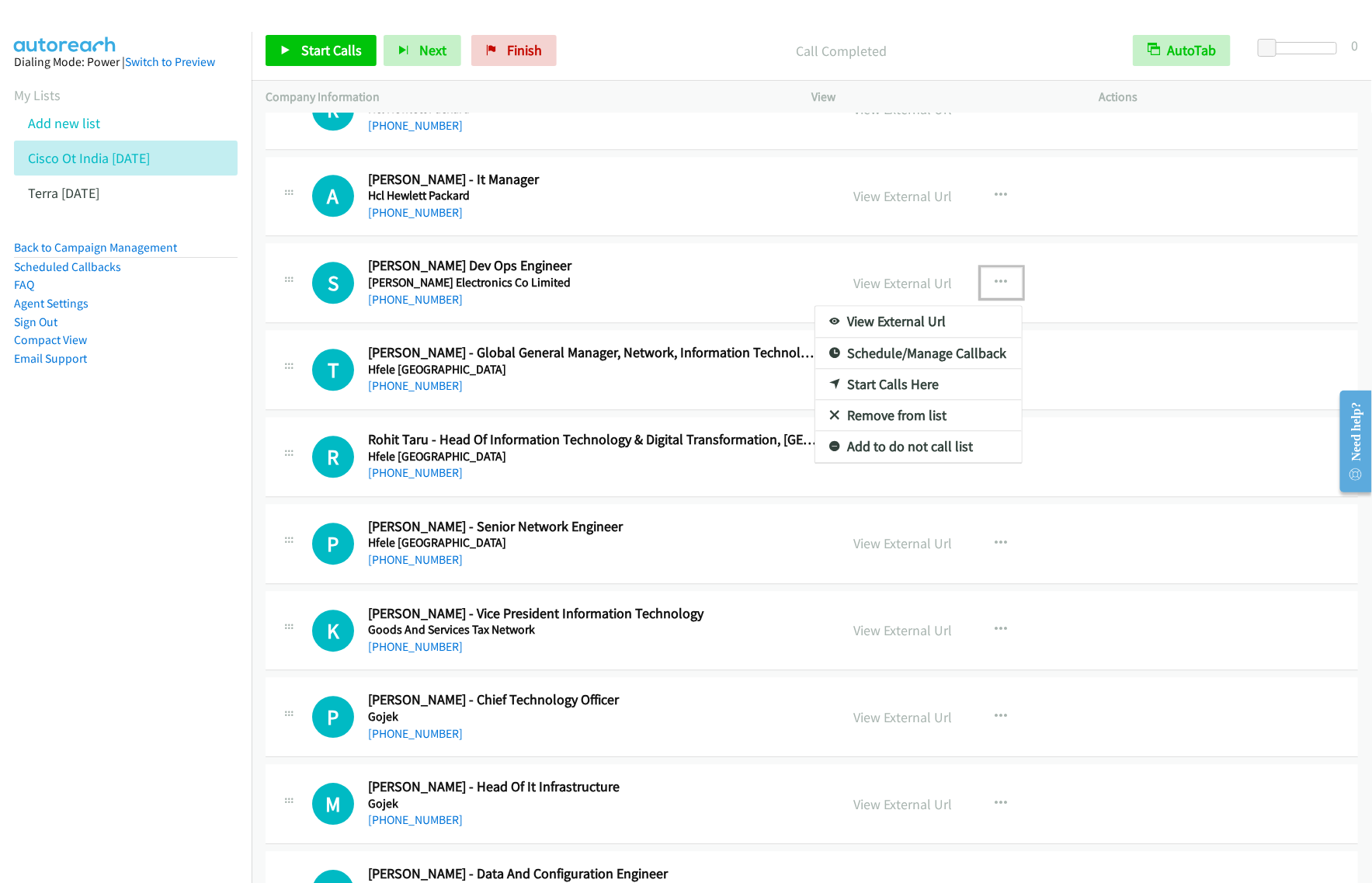
click at [918, 400] on link "Start Calls Here" at bounding box center [919, 384] width 206 height 31
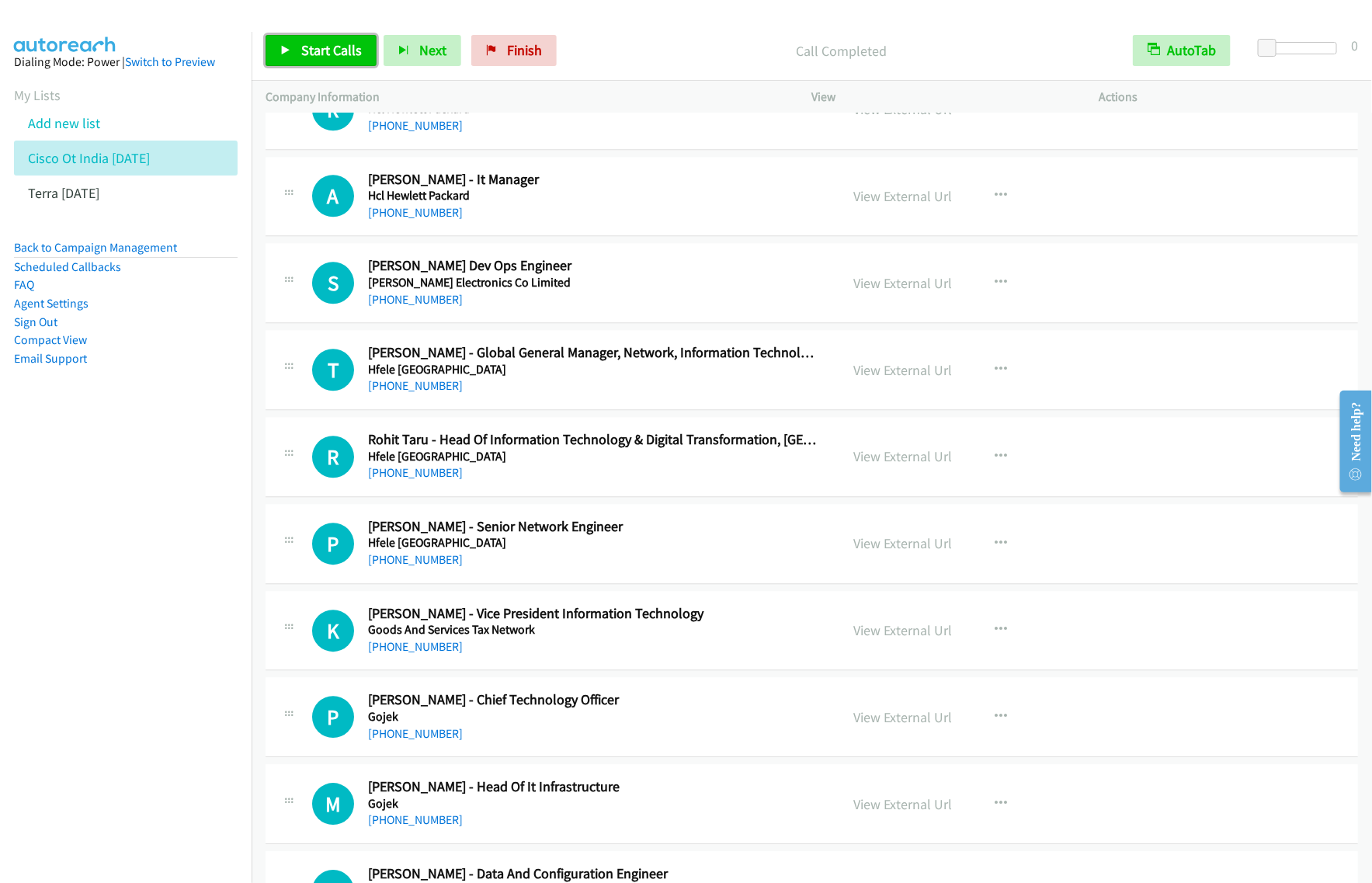
click at [335, 44] on span "Start Calls" at bounding box center [331, 50] width 61 height 18
click at [303, 45] on span "Pause" at bounding box center [318, 50] width 35 height 18
click at [353, 49] on span "Start Calls" at bounding box center [331, 50] width 61 height 18
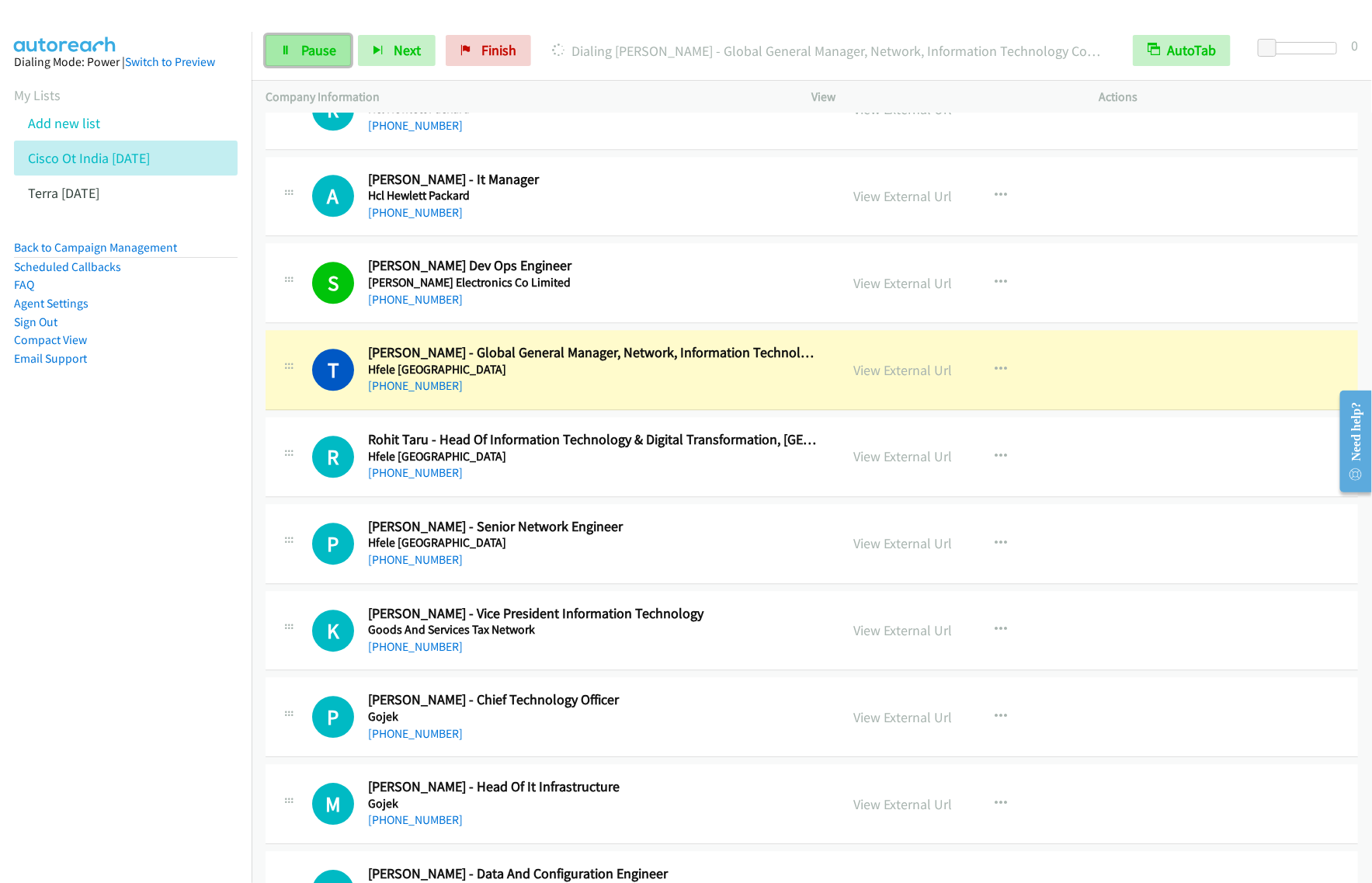
click at [322, 56] on span "Pause" at bounding box center [318, 50] width 35 height 18
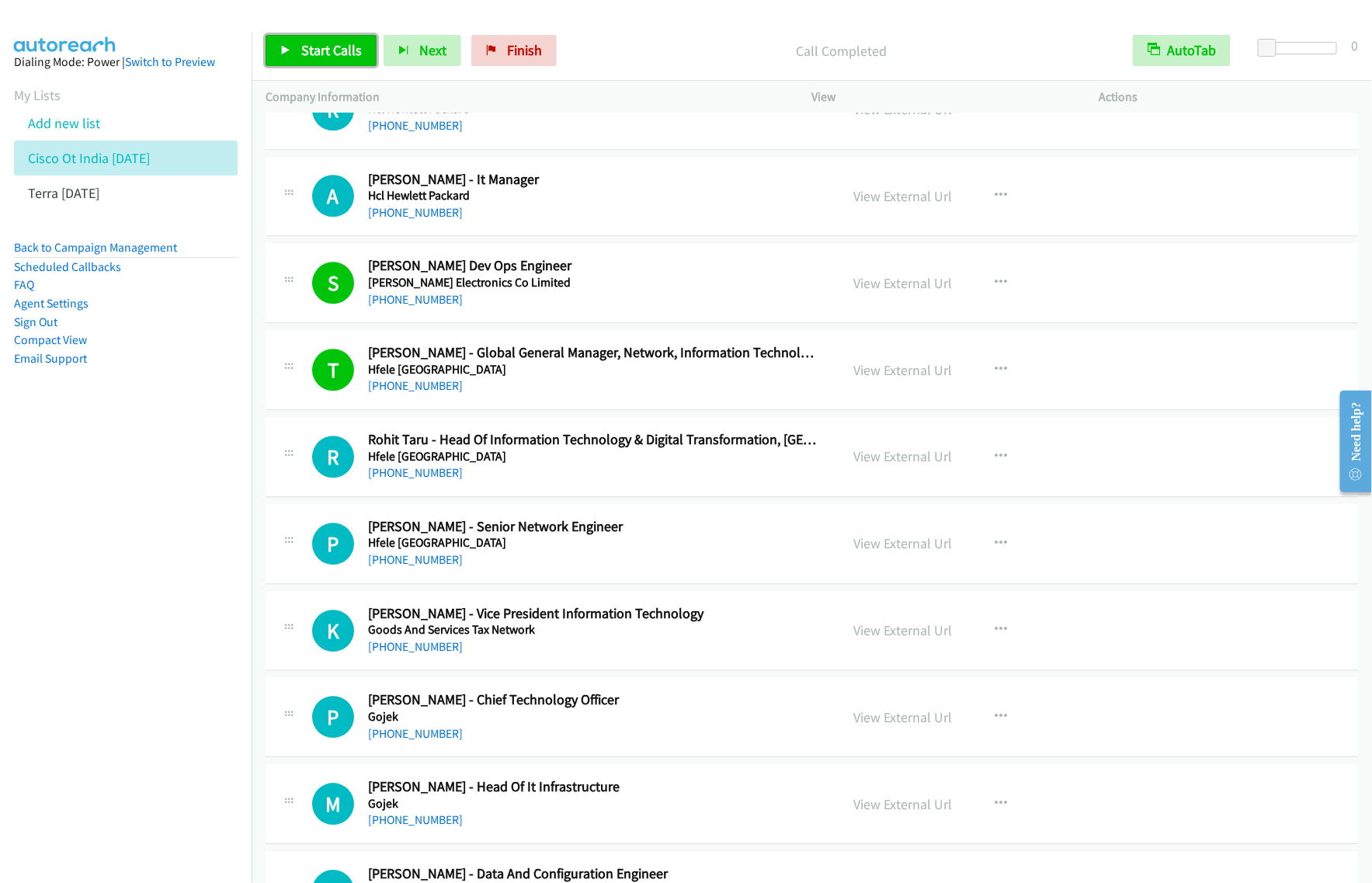
click at [302, 45] on span "Start Calls" at bounding box center [331, 50] width 61 height 18
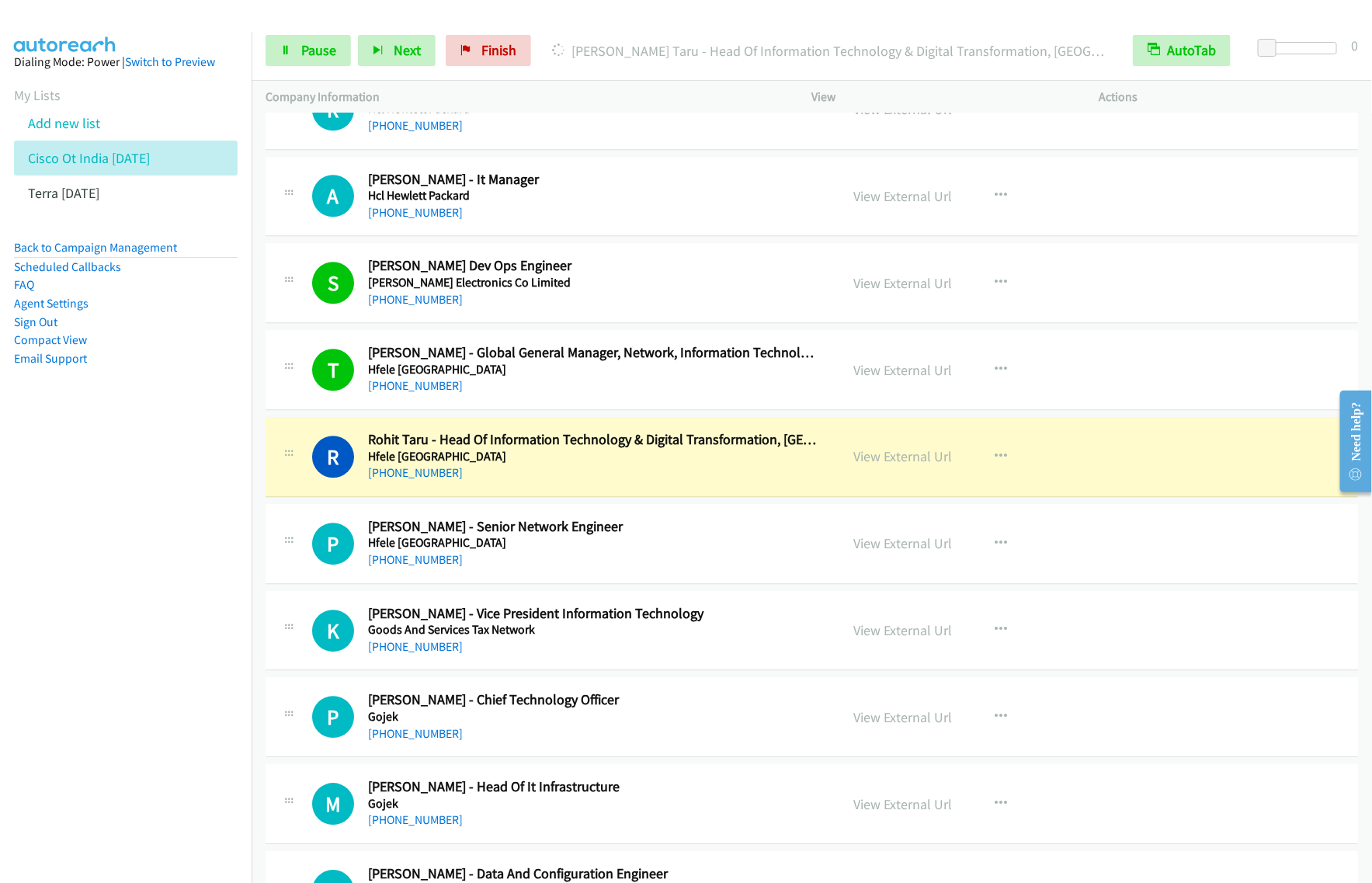
click at [339, 66] on div "Start Calls Pause Next Finish Dialing Rohit Taru - Head Of Information Technolo…" at bounding box center [812, 51] width 1121 height 60
click at [338, 63] on link "Pause" at bounding box center [309, 50] width 85 height 31
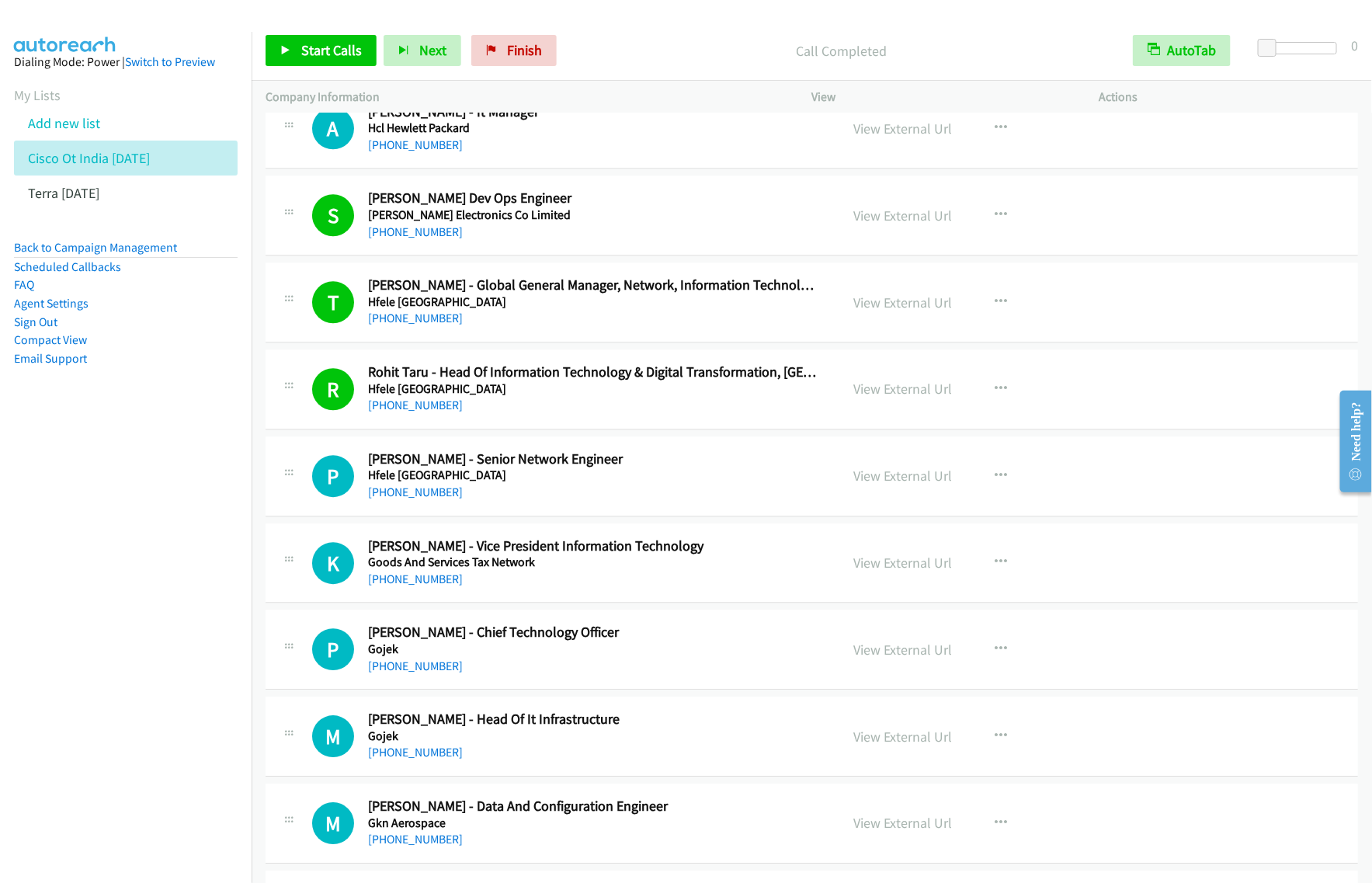
scroll to position [4757, 0]
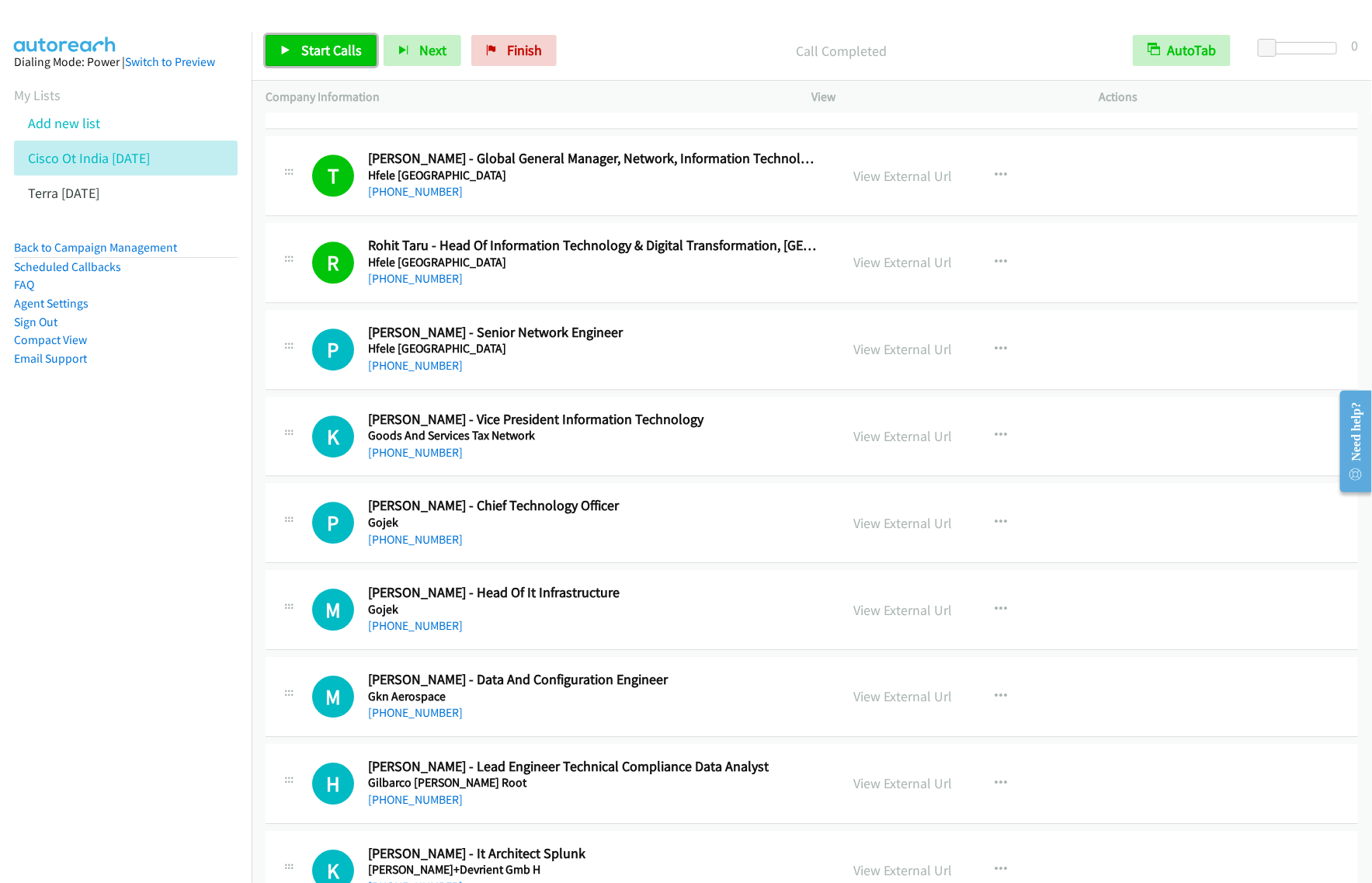
click at [331, 49] on span "Start Calls" at bounding box center [331, 50] width 61 height 18
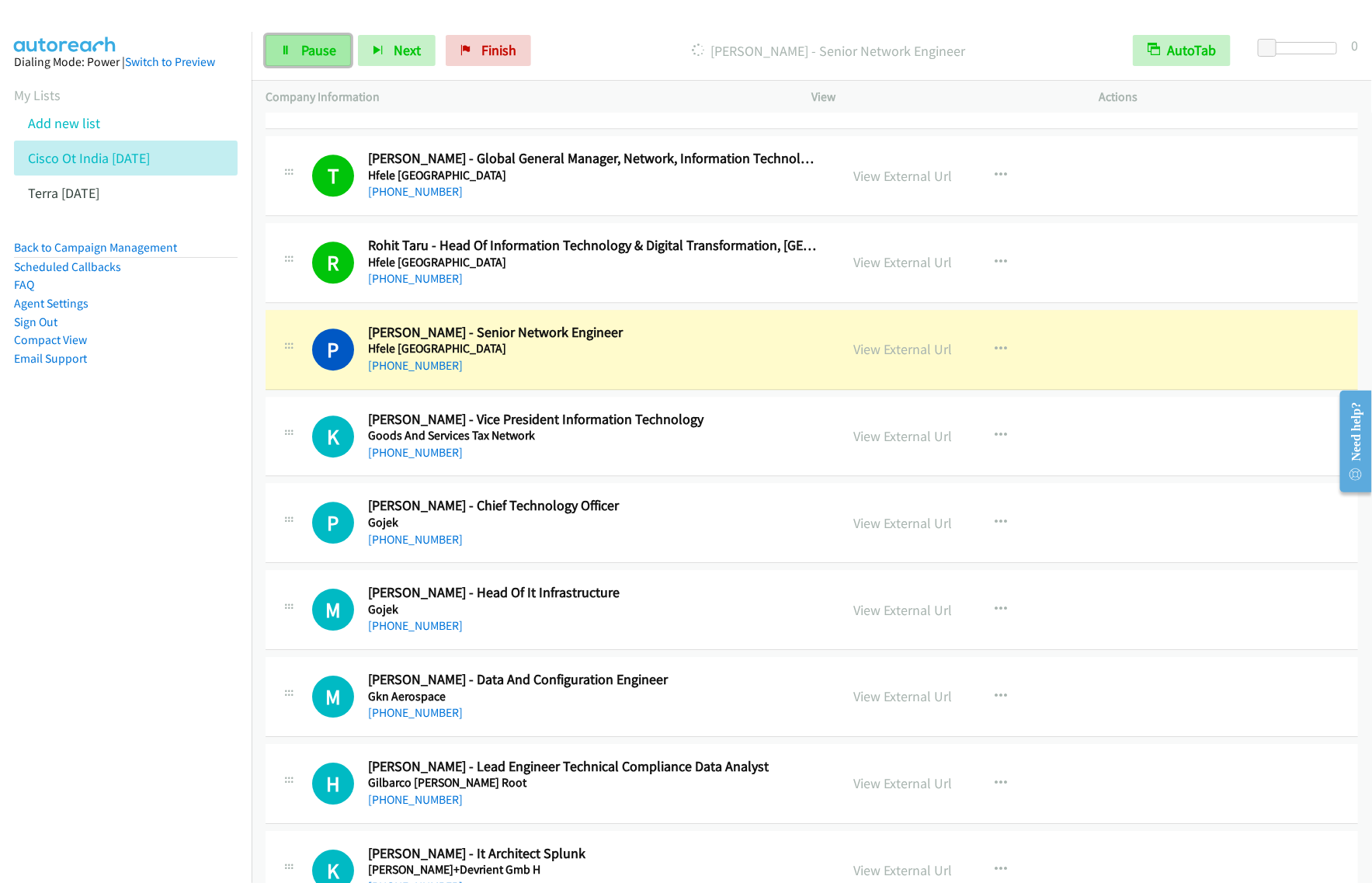
click at [319, 59] on span "Pause" at bounding box center [318, 50] width 35 height 18
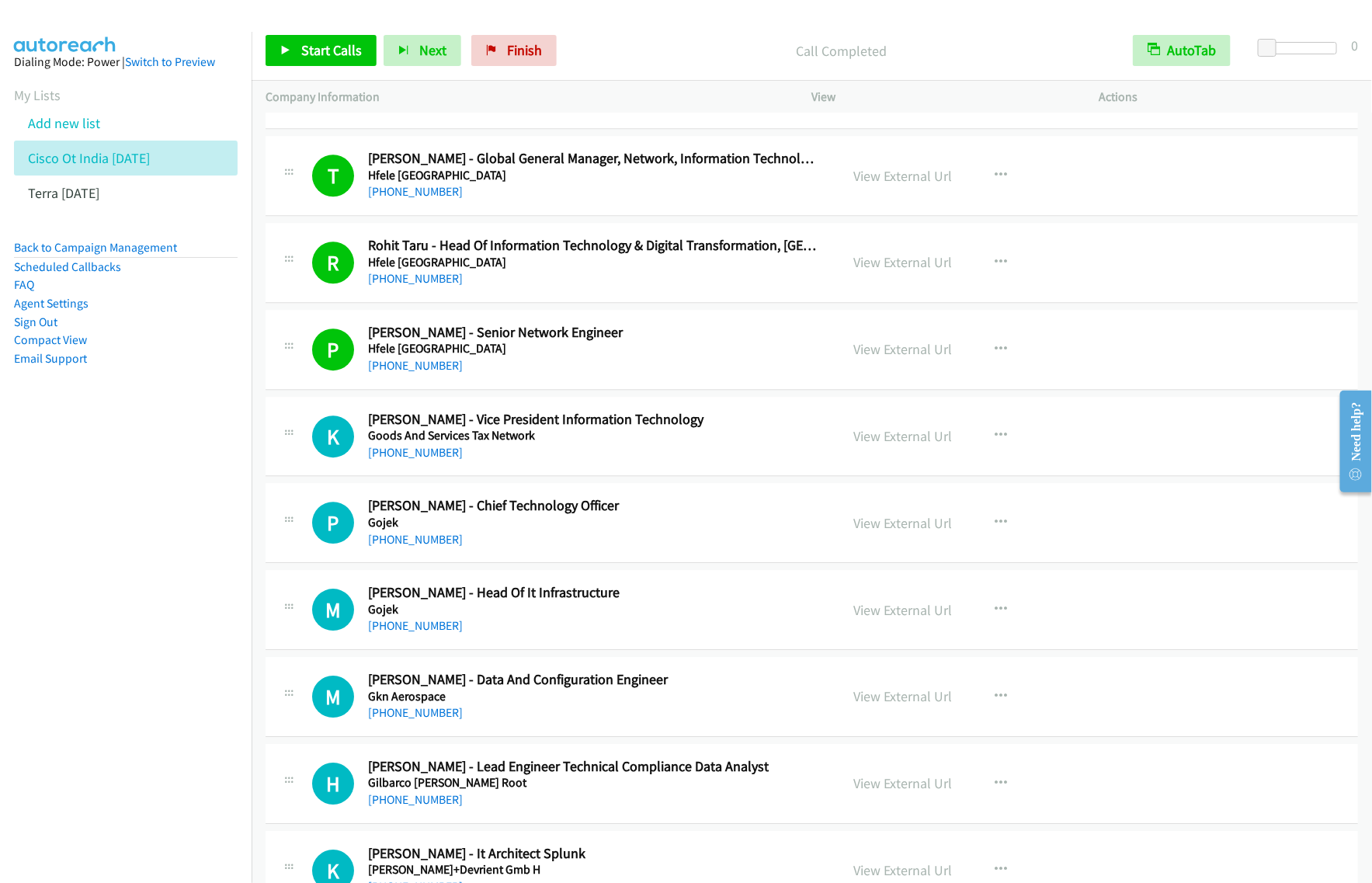
scroll to position [4855, 0]
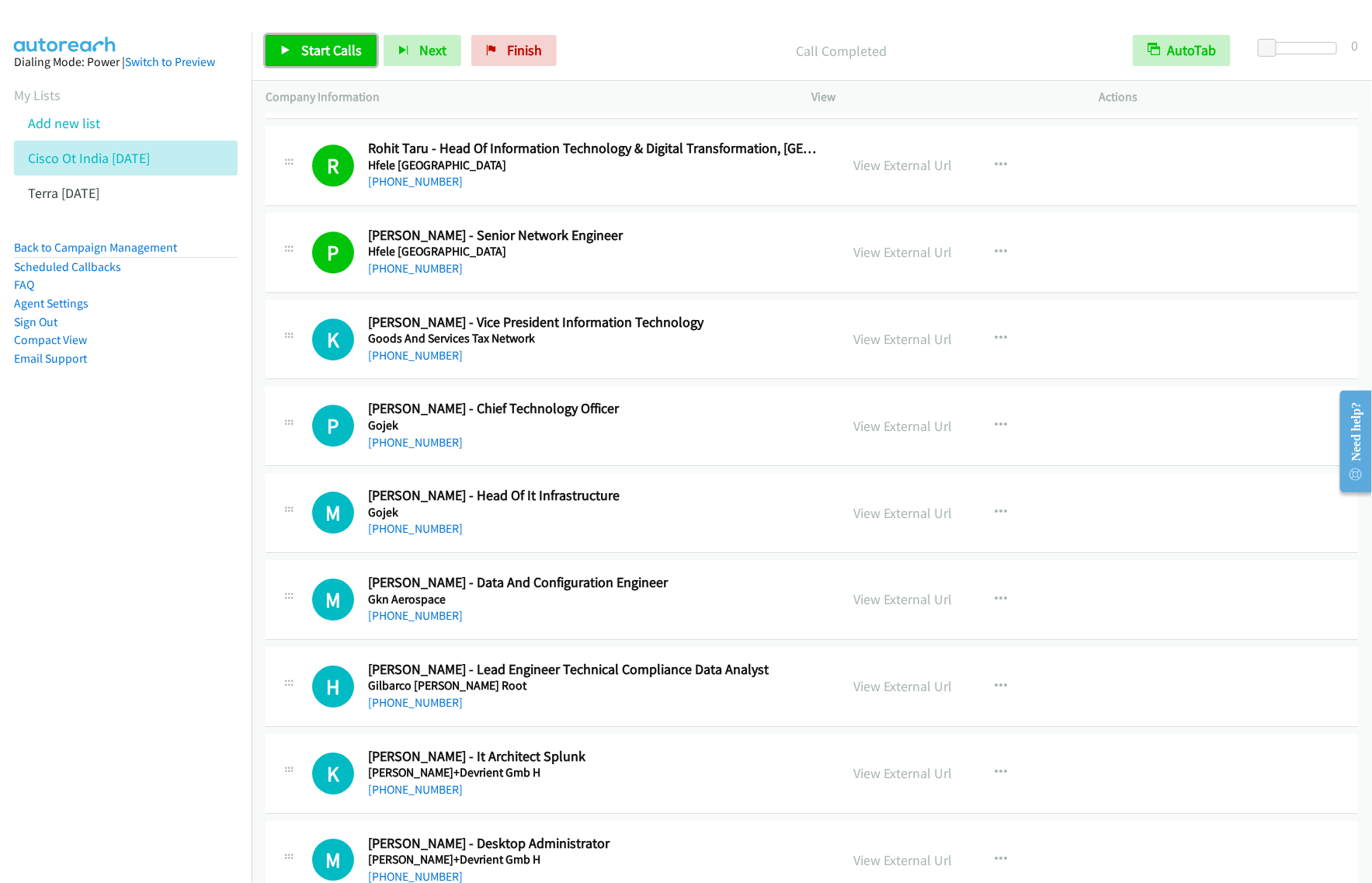
click at [338, 52] on span "Start Calls" at bounding box center [331, 50] width 61 height 18
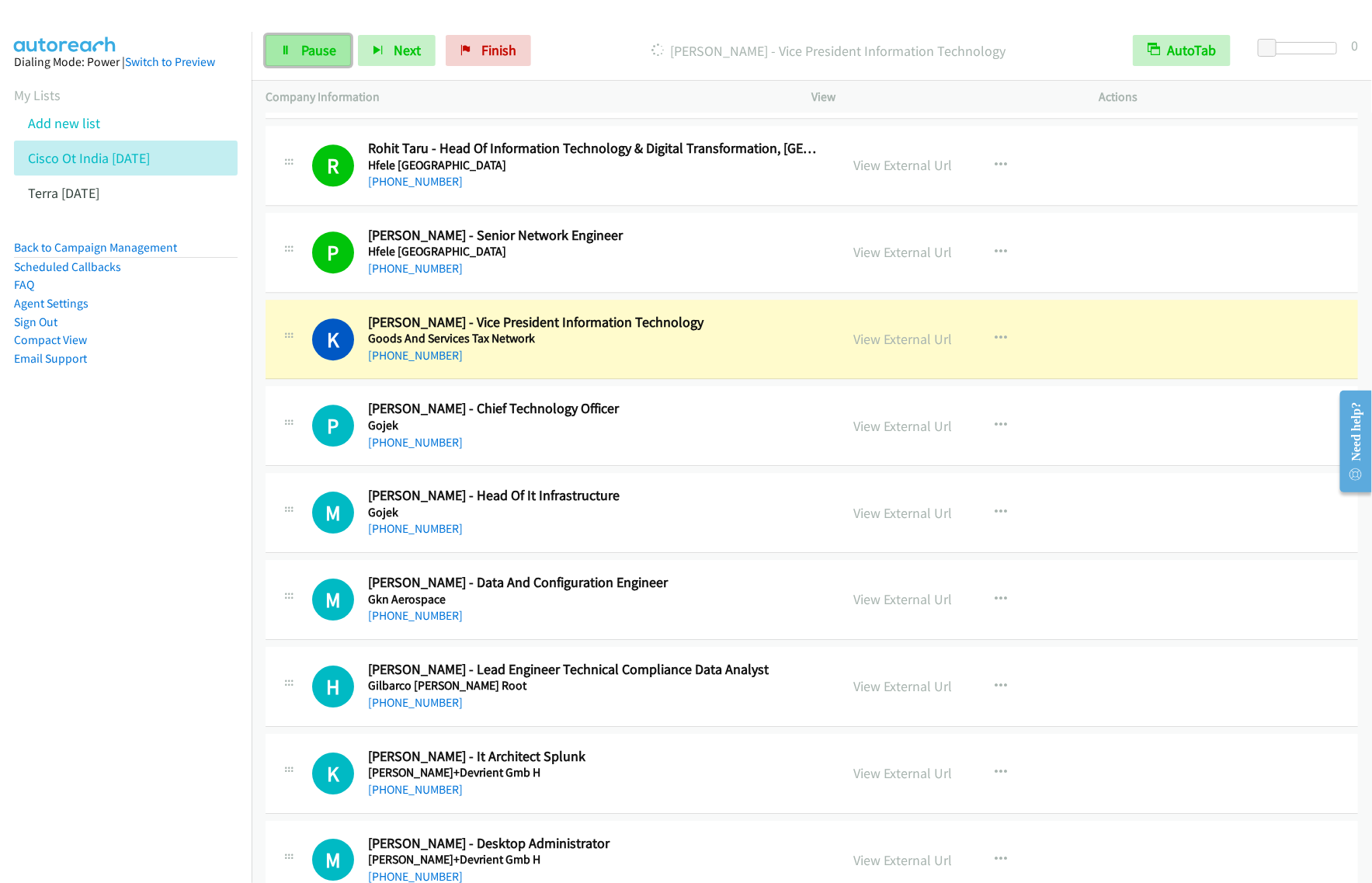
click at [306, 60] on link "Pause" at bounding box center [309, 50] width 85 height 31
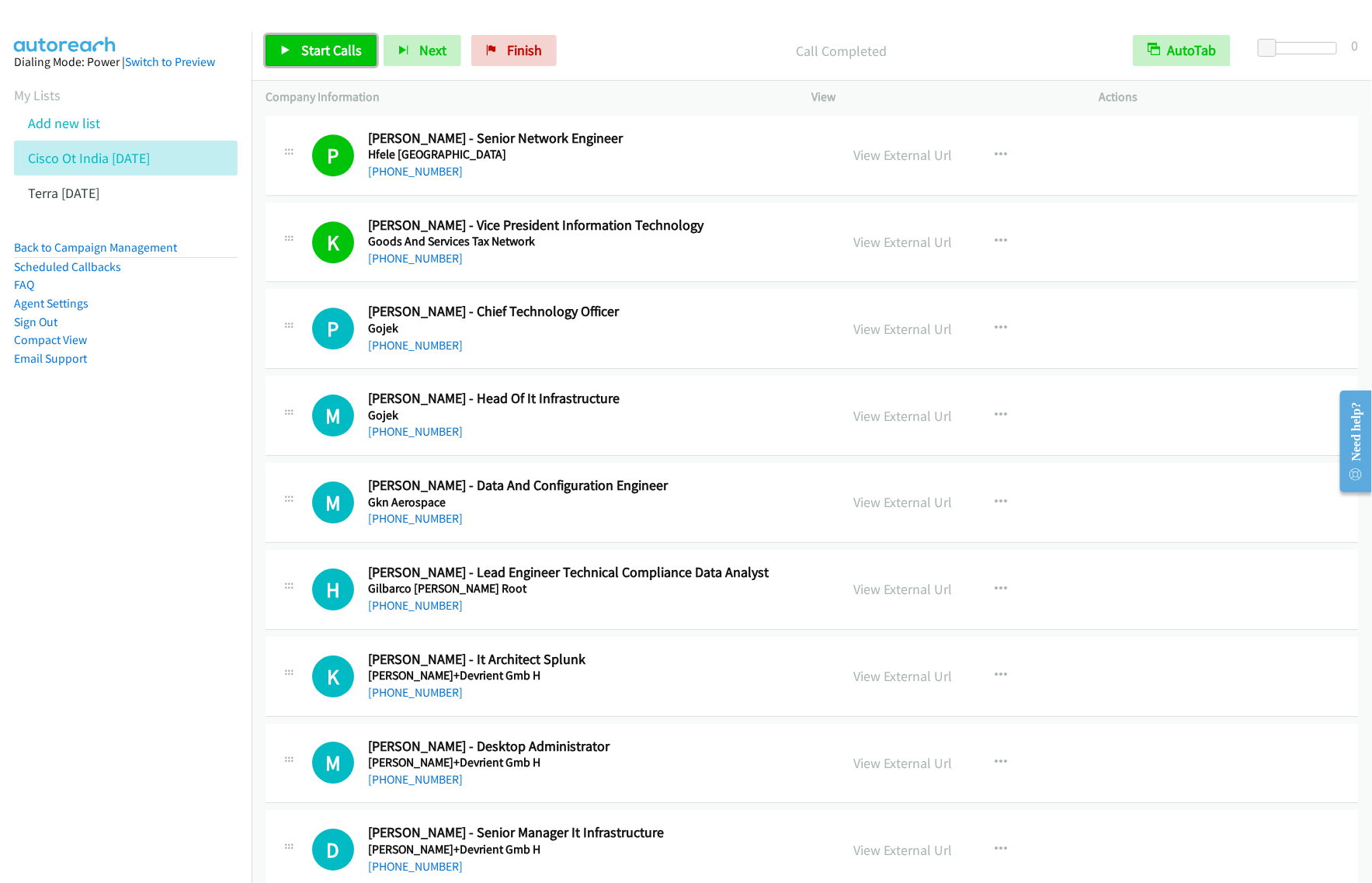
click at [318, 63] on link "Start Calls" at bounding box center [321, 50] width 111 height 31
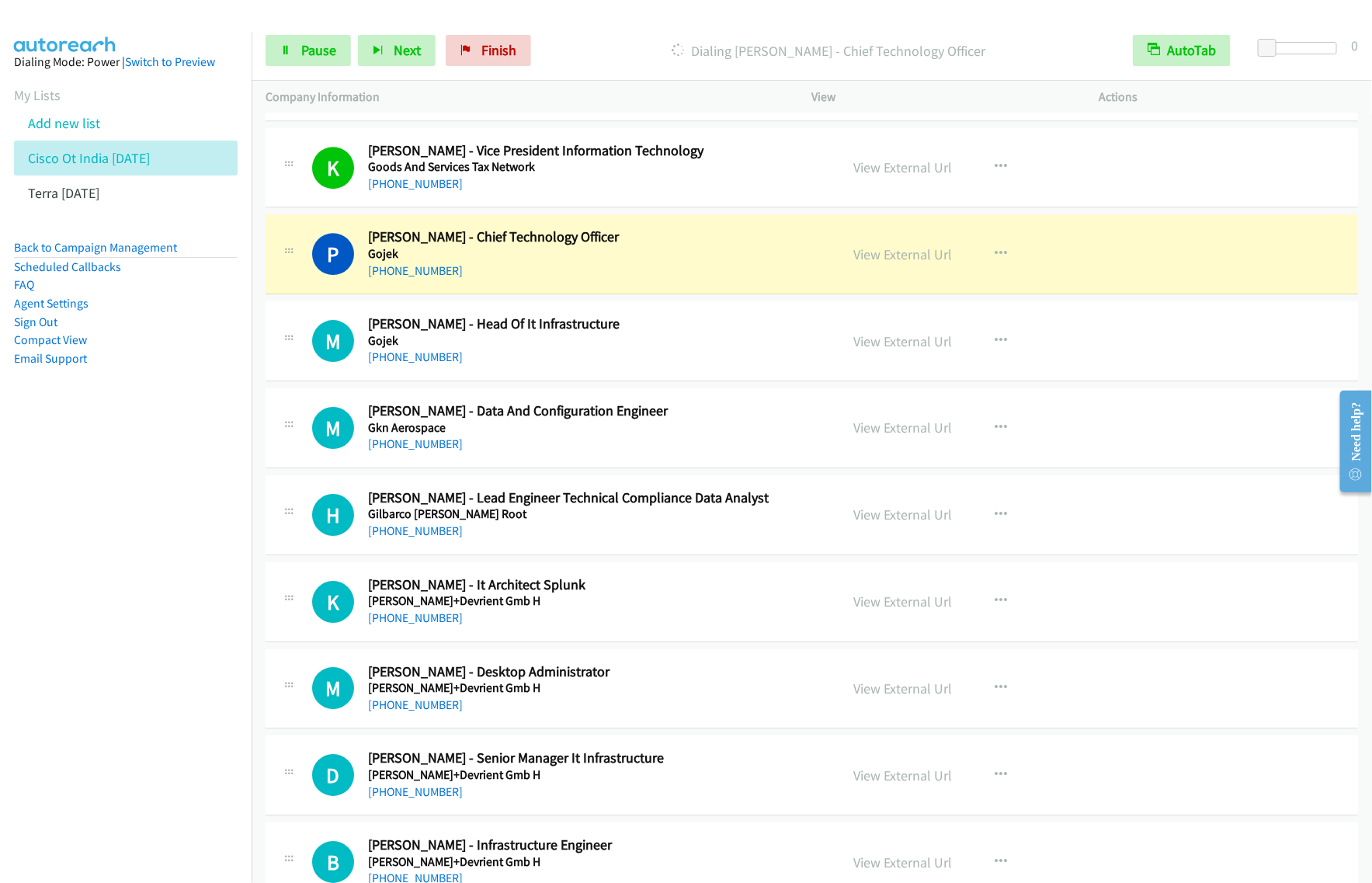
scroll to position [5049, 0]
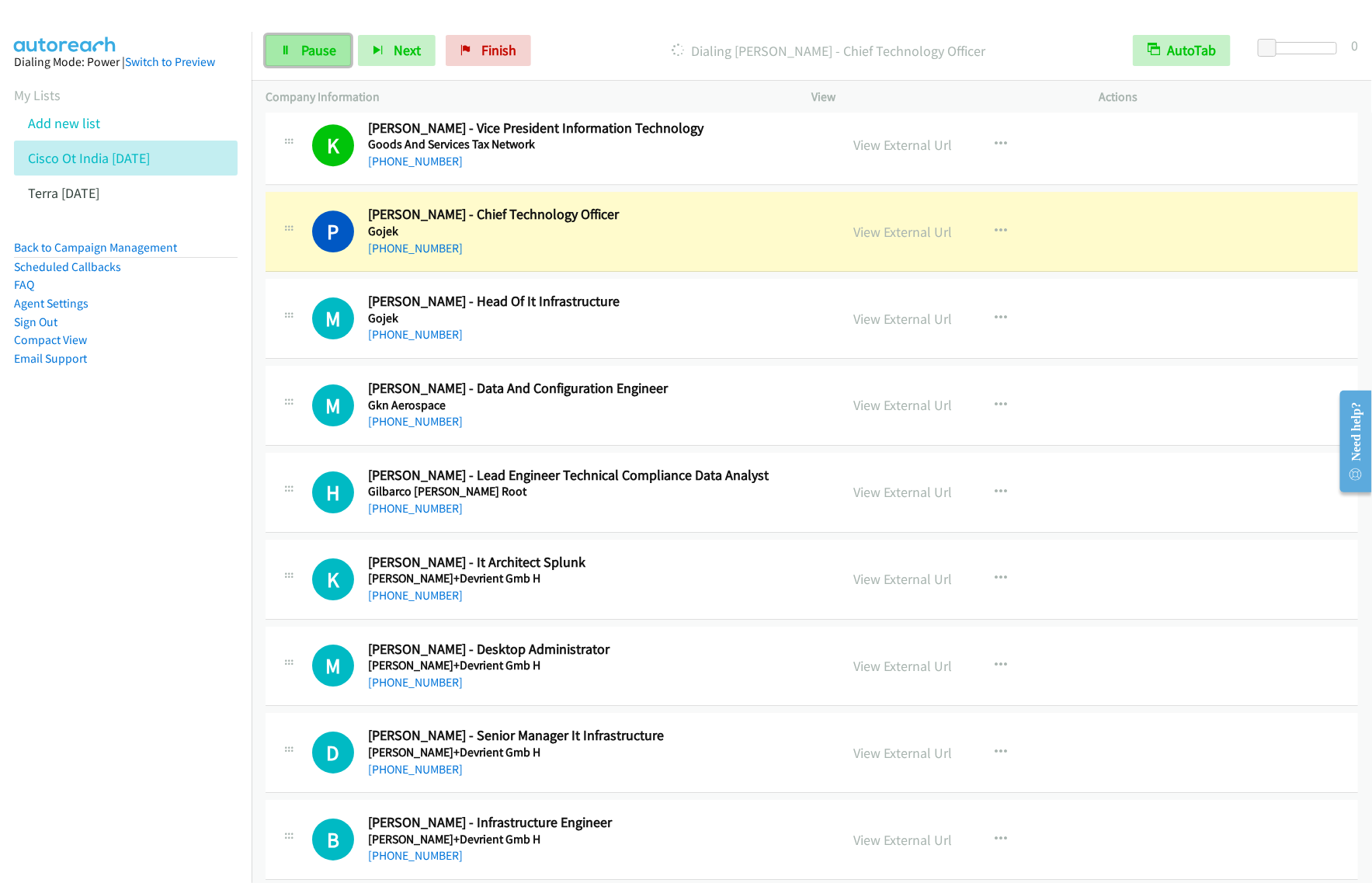
click at [326, 56] on span "Pause" at bounding box center [318, 50] width 35 height 18
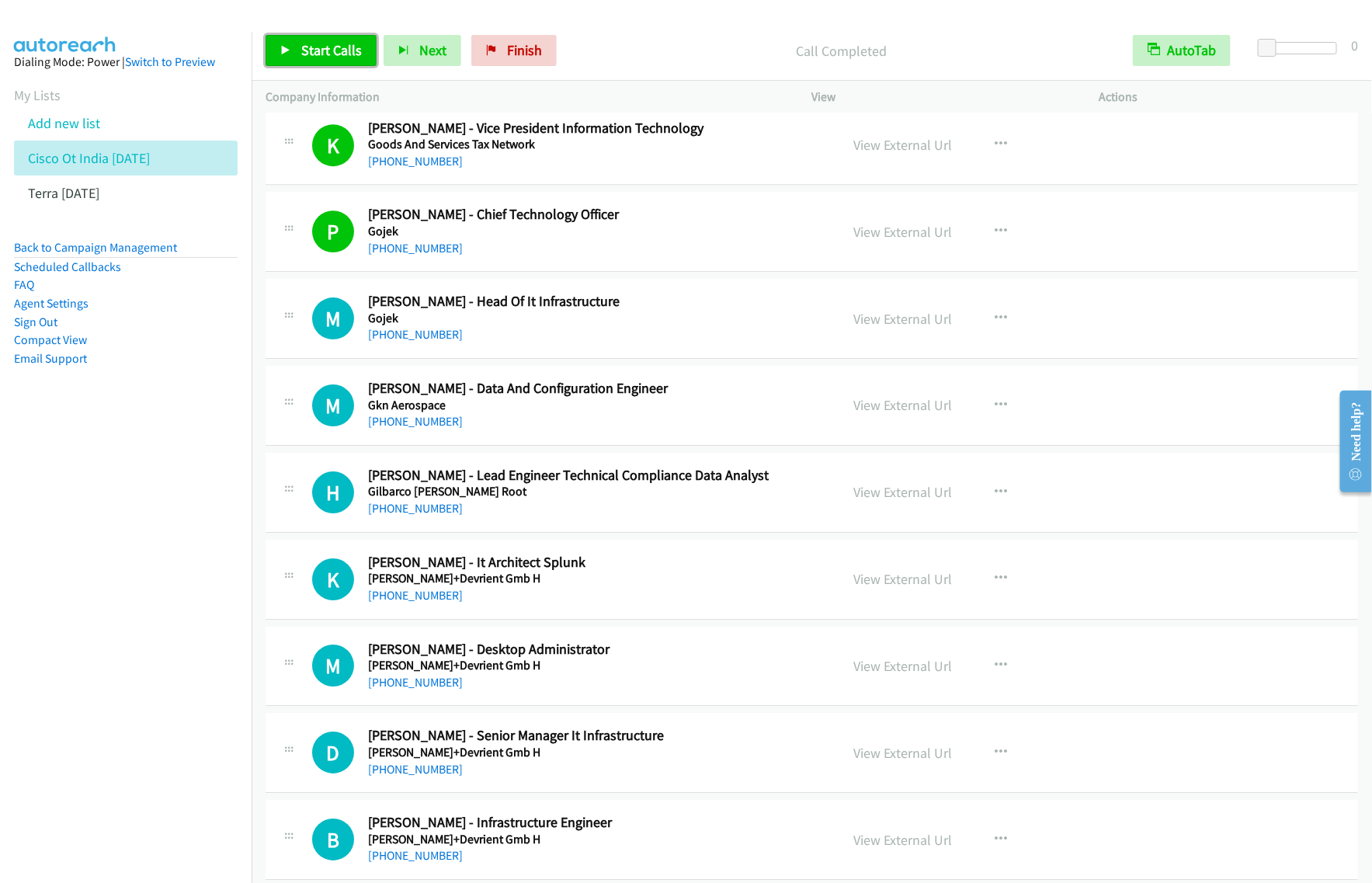
click at [338, 55] on span "Start Calls" at bounding box center [331, 50] width 61 height 18
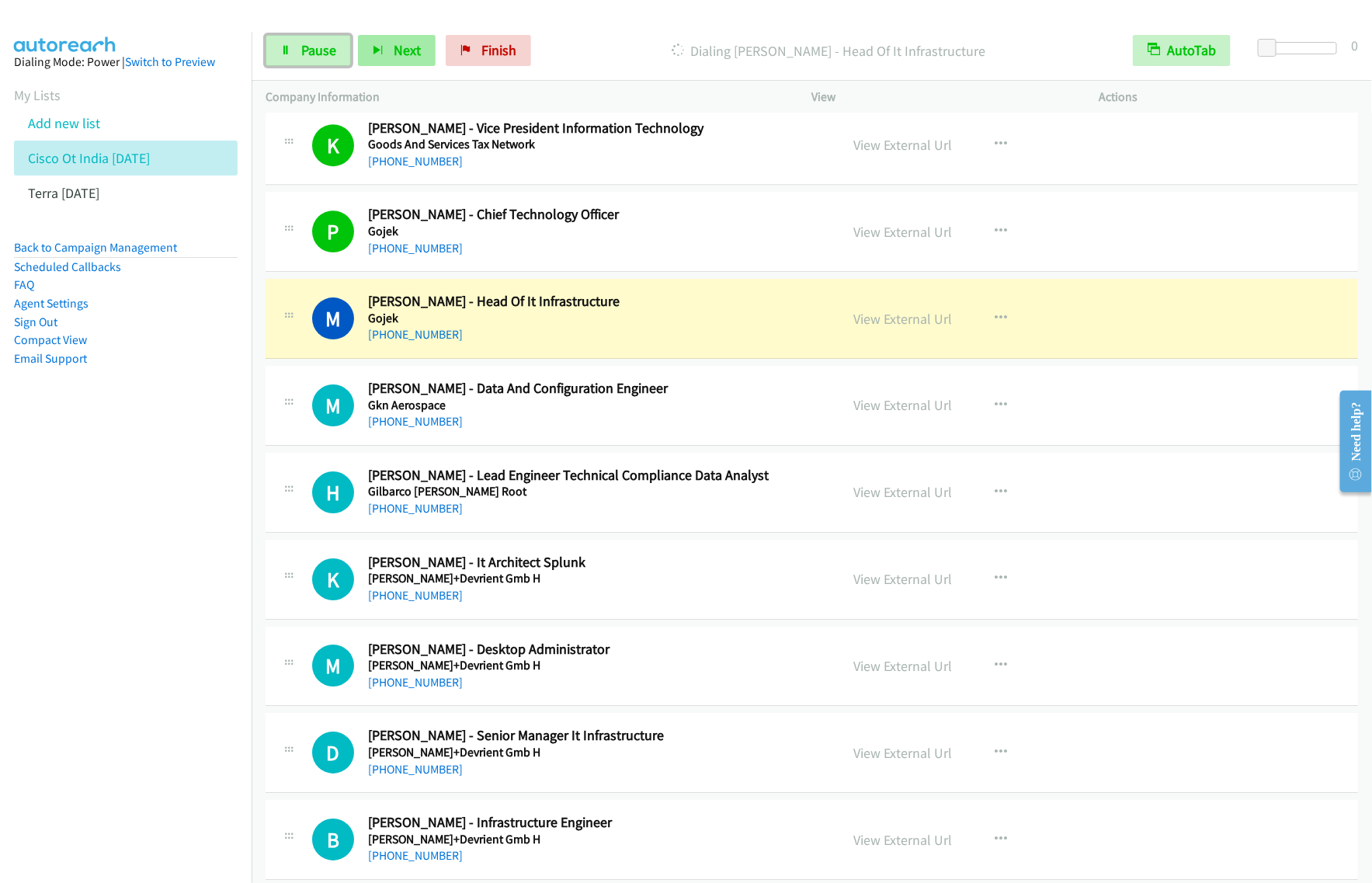
click at [307, 49] on span "Pause" at bounding box center [318, 50] width 35 height 18
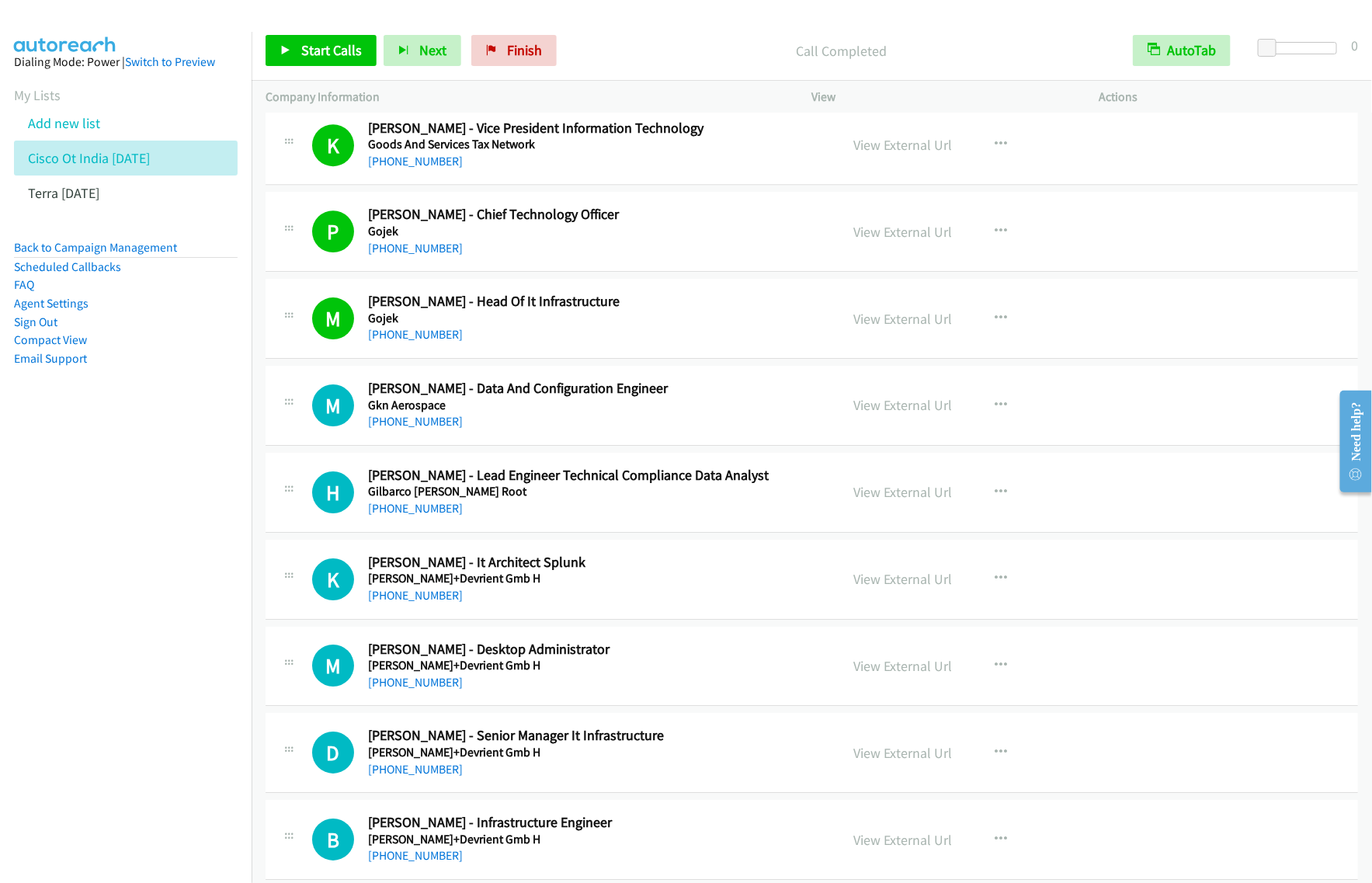
scroll to position [5146, 0]
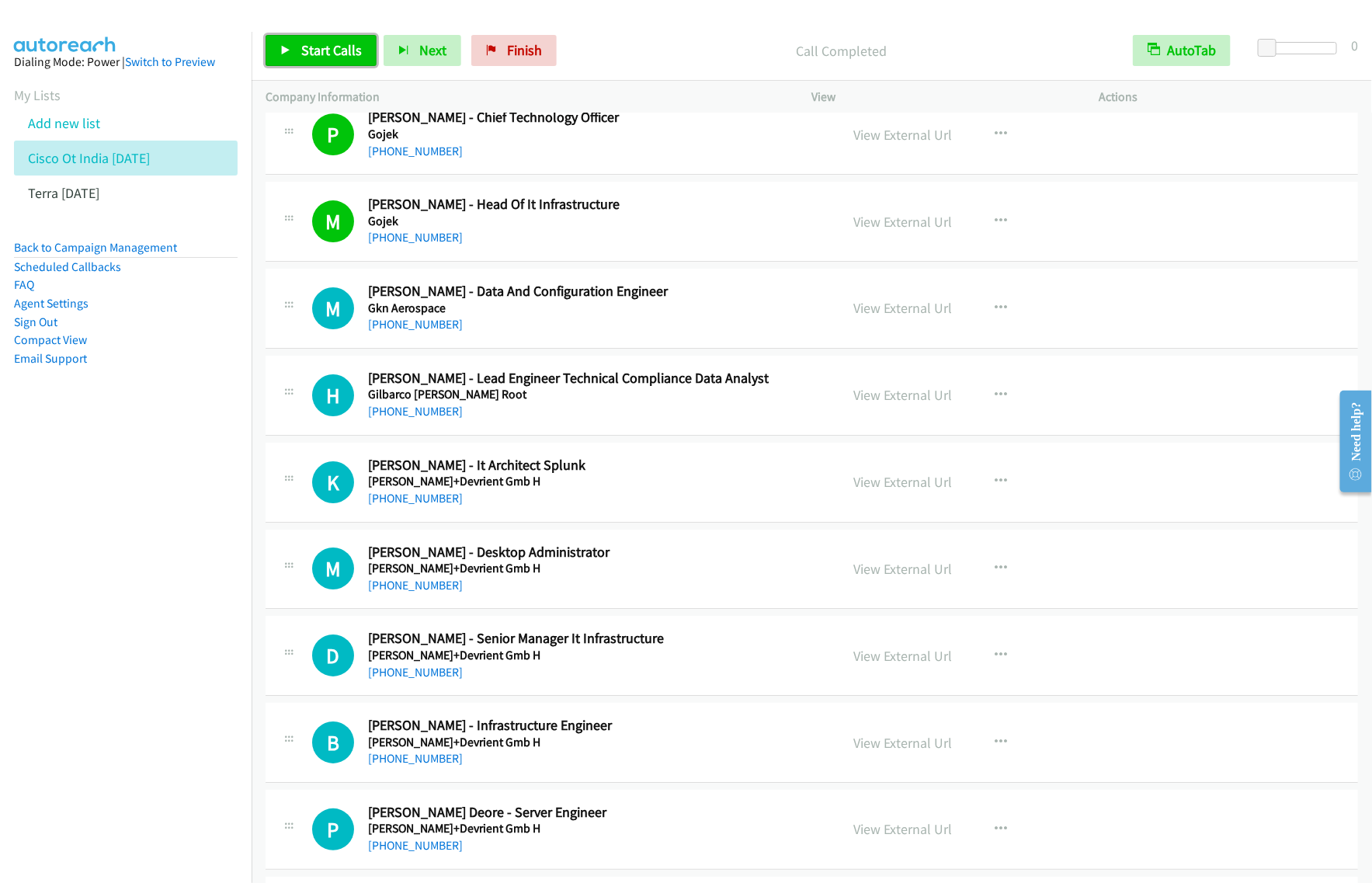
click at [341, 56] on span "Start Calls" at bounding box center [331, 50] width 61 height 18
click at [638, 420] on div "+91 91770 02593" at bounding box center [593, 412] width 451 height 19
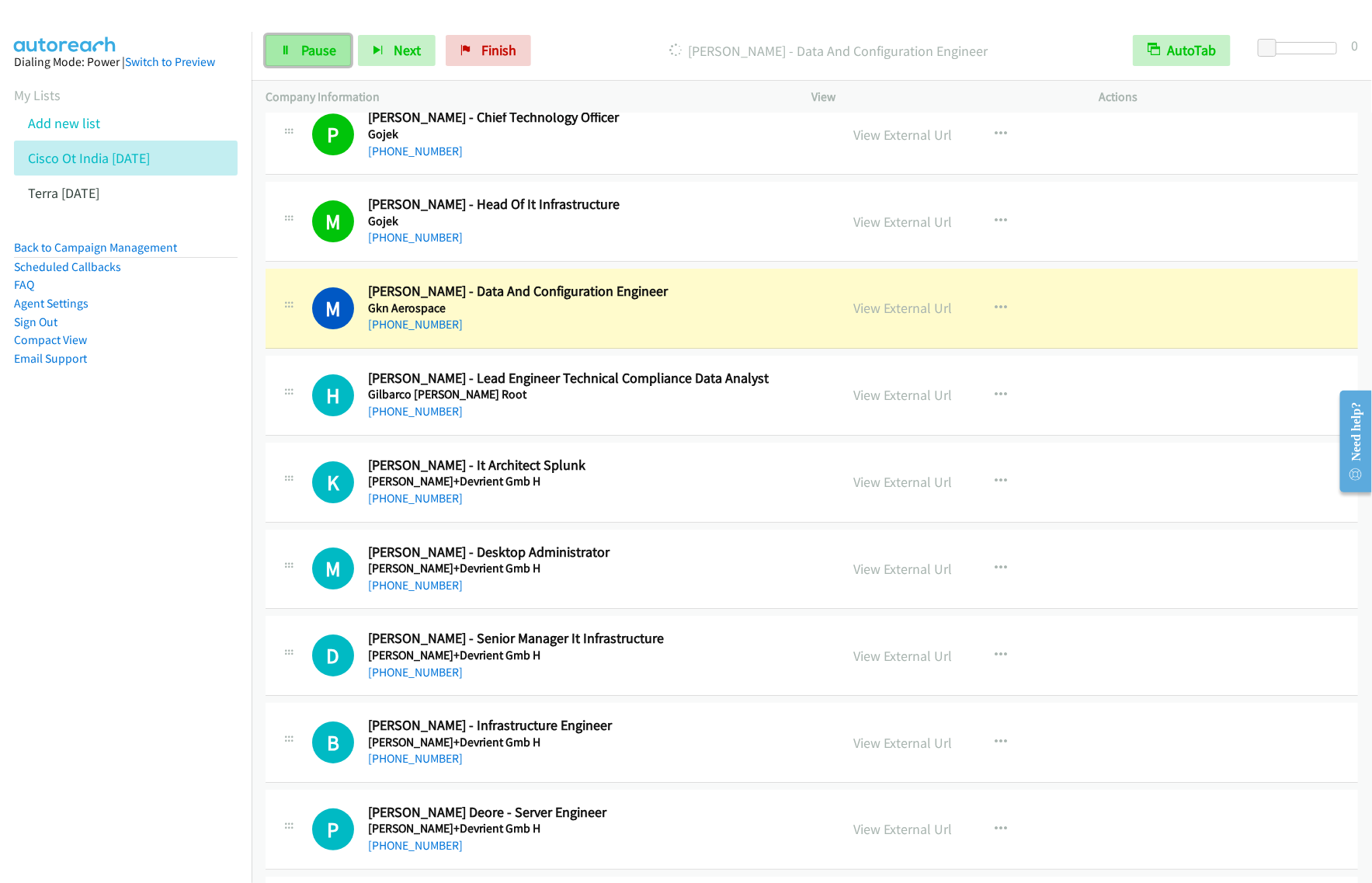
click at [327, 49] on span "Pause" at bounding box center [318, 50] width 35 height 18
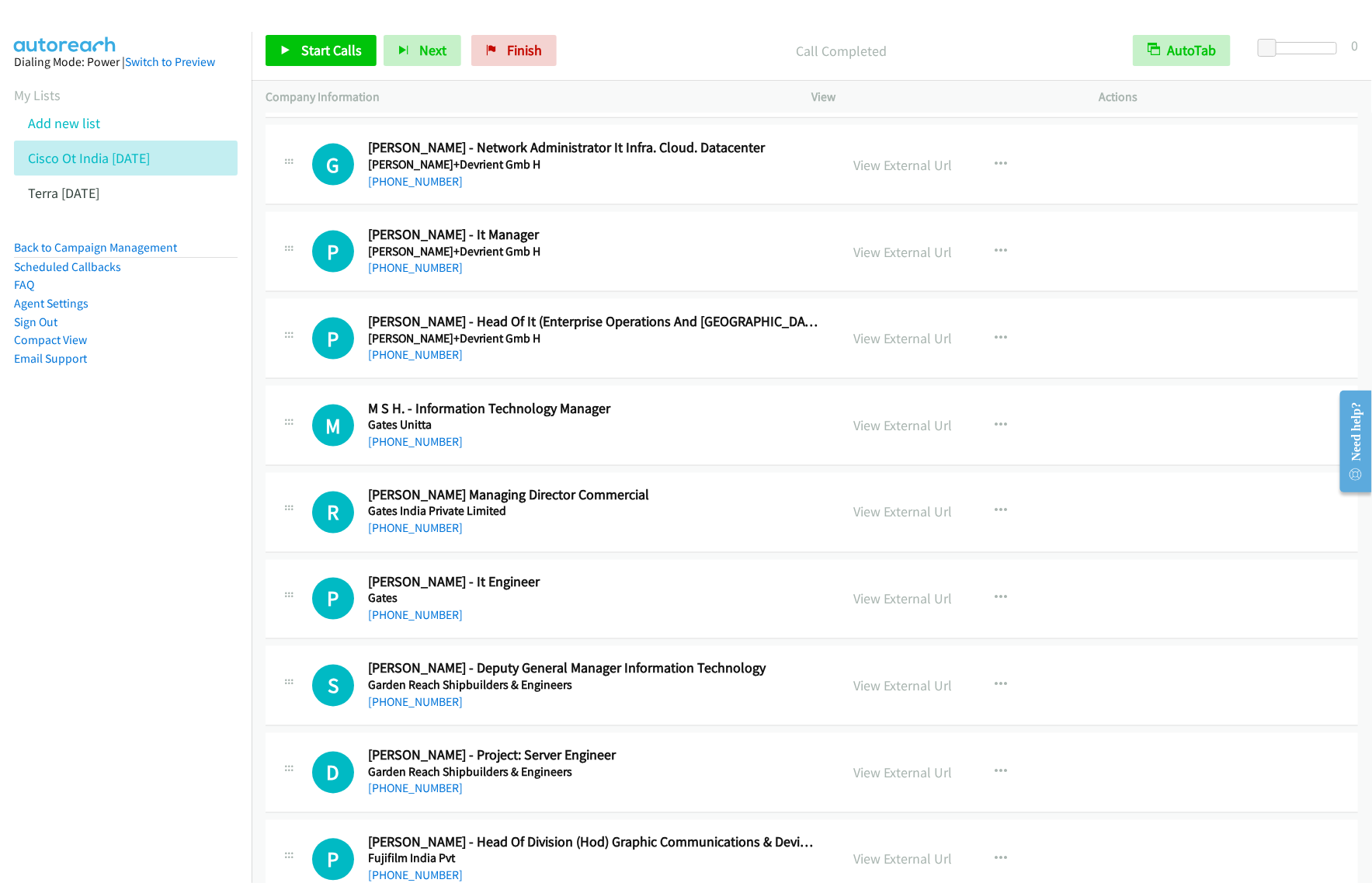
scroll to position [6603, 0]
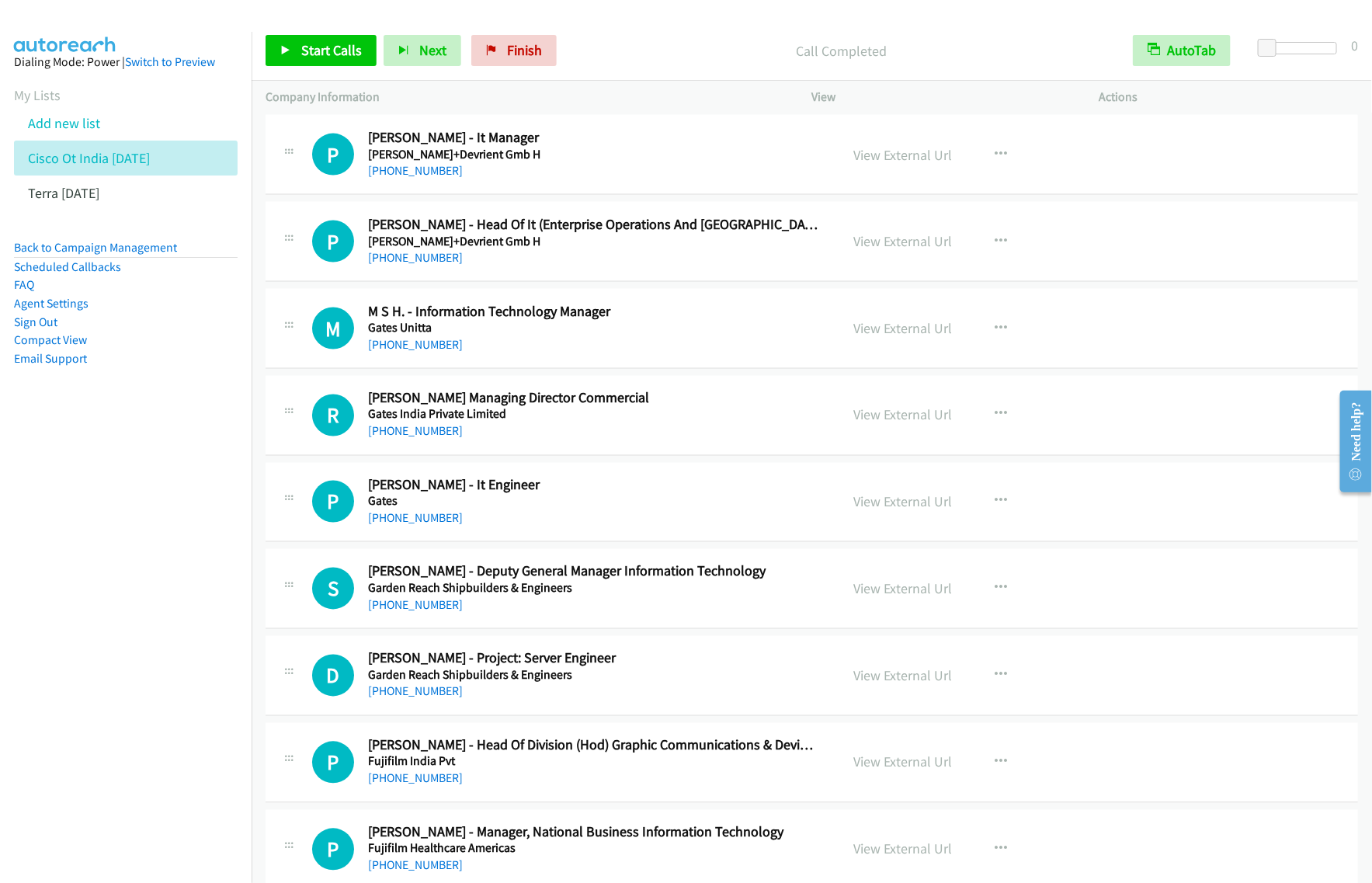
click at [223, 560] on nav "Dialing Mode: Power | Switch to Preview My Lists Add new list Cisco Ot India Se…" at bounding box center [126, 473] width 252 height 883
click at [996, 508] on icon "button" at bounding box center [1002, 502] width 13 height 13
click at [911, 548] on link "View External Url" at bounding box center [919, 541] width 206 height 31
click at [658, 509] on h5 "Gates" at bounding box center [593, 502] width 451 height 16
click at [1000, 508] on icon "button" at bounding box center [1002, 502] width 13 height 13
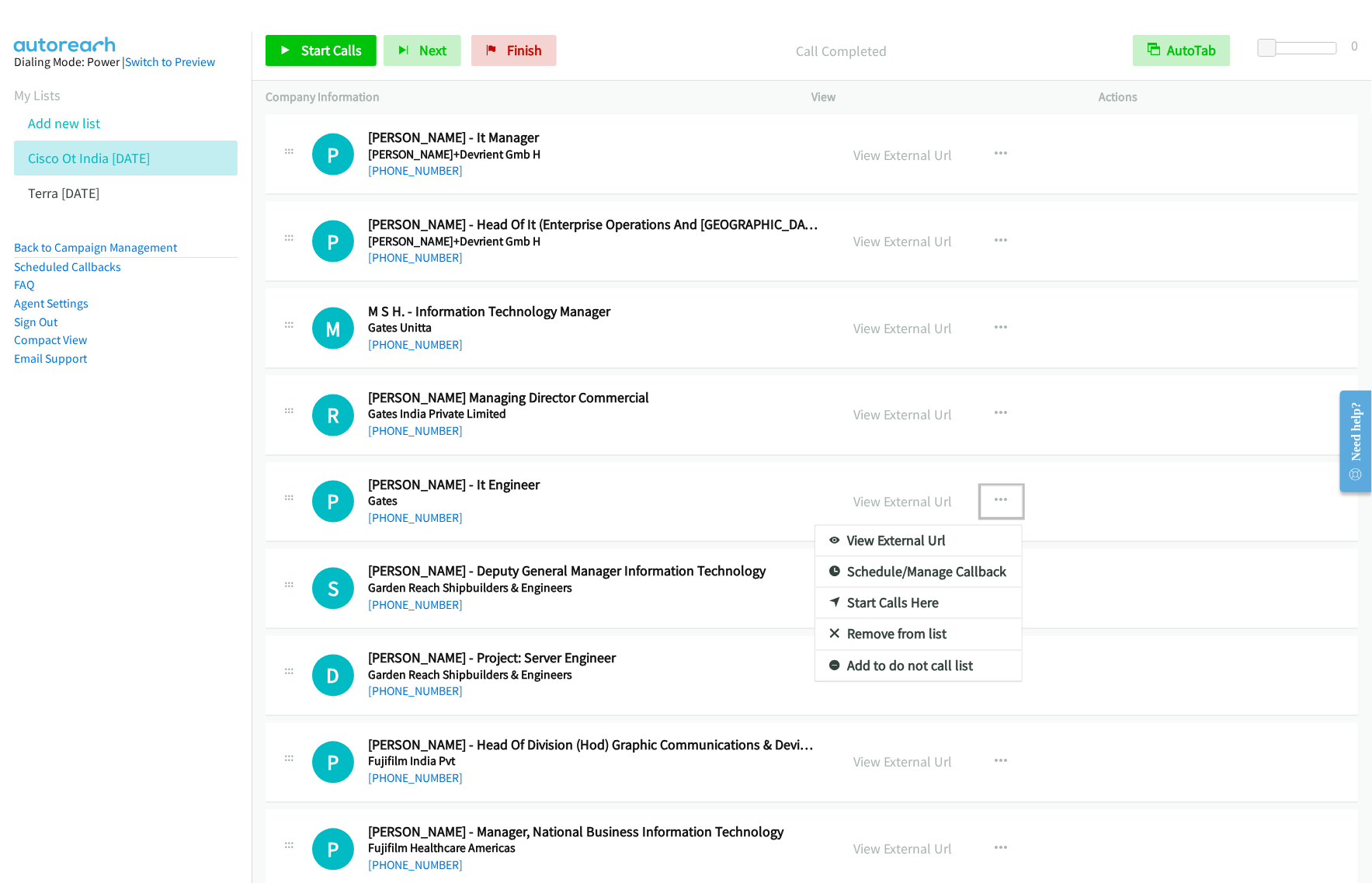
click at [930, 614] on link "Start Calls Here" at bounding box center [919, 603] width 206 height 31
click at [996, 508] on icon "button" at bounding box center [1002, 502] width 13 height 13
click at [933, 619] on link "Start Calls Here" at bounding box center [919, 603] width 206 height 31
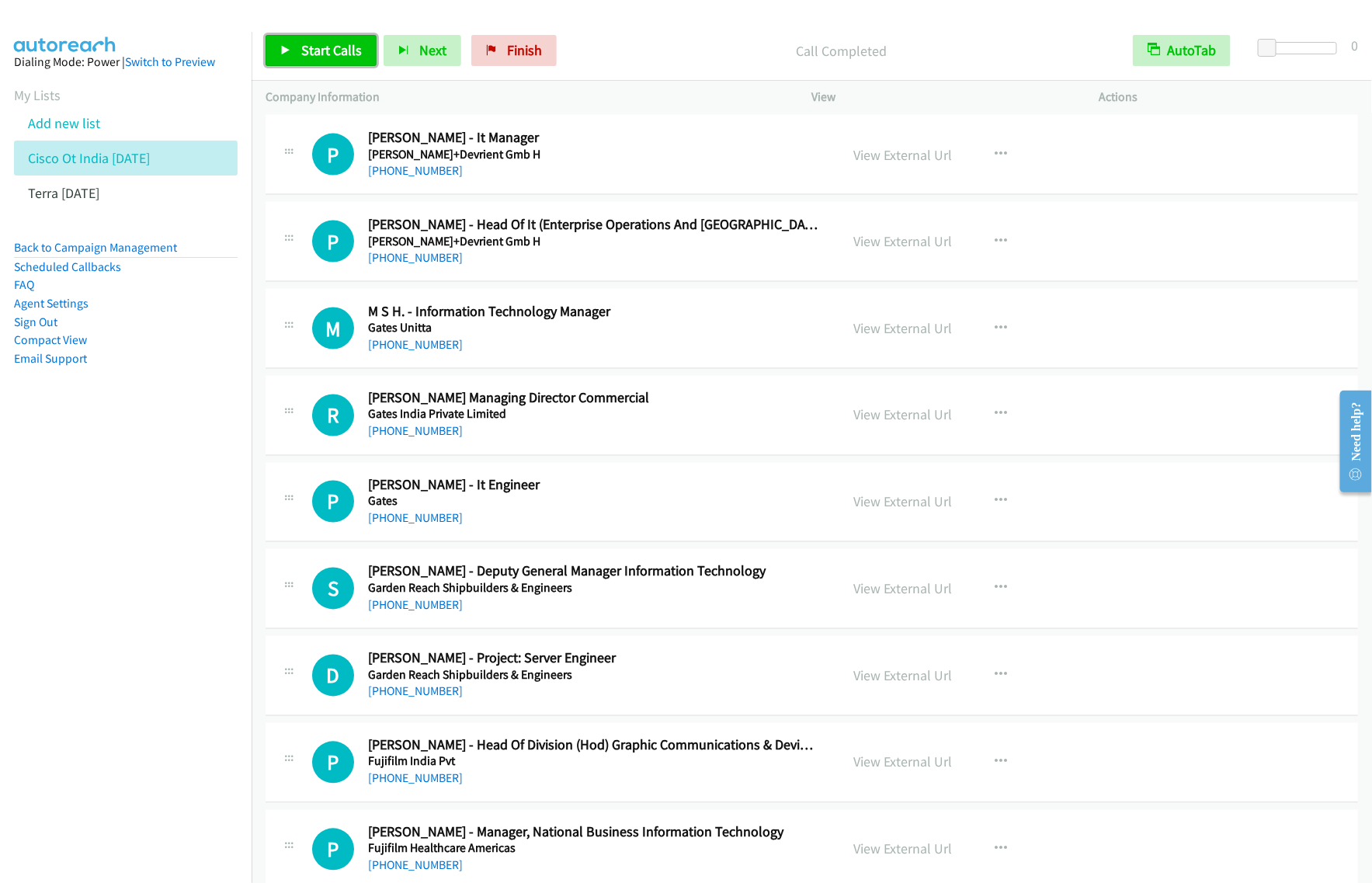
click at [315, 49] on span "Start Calls" at bounding box center [331, 50] width 61 height 18
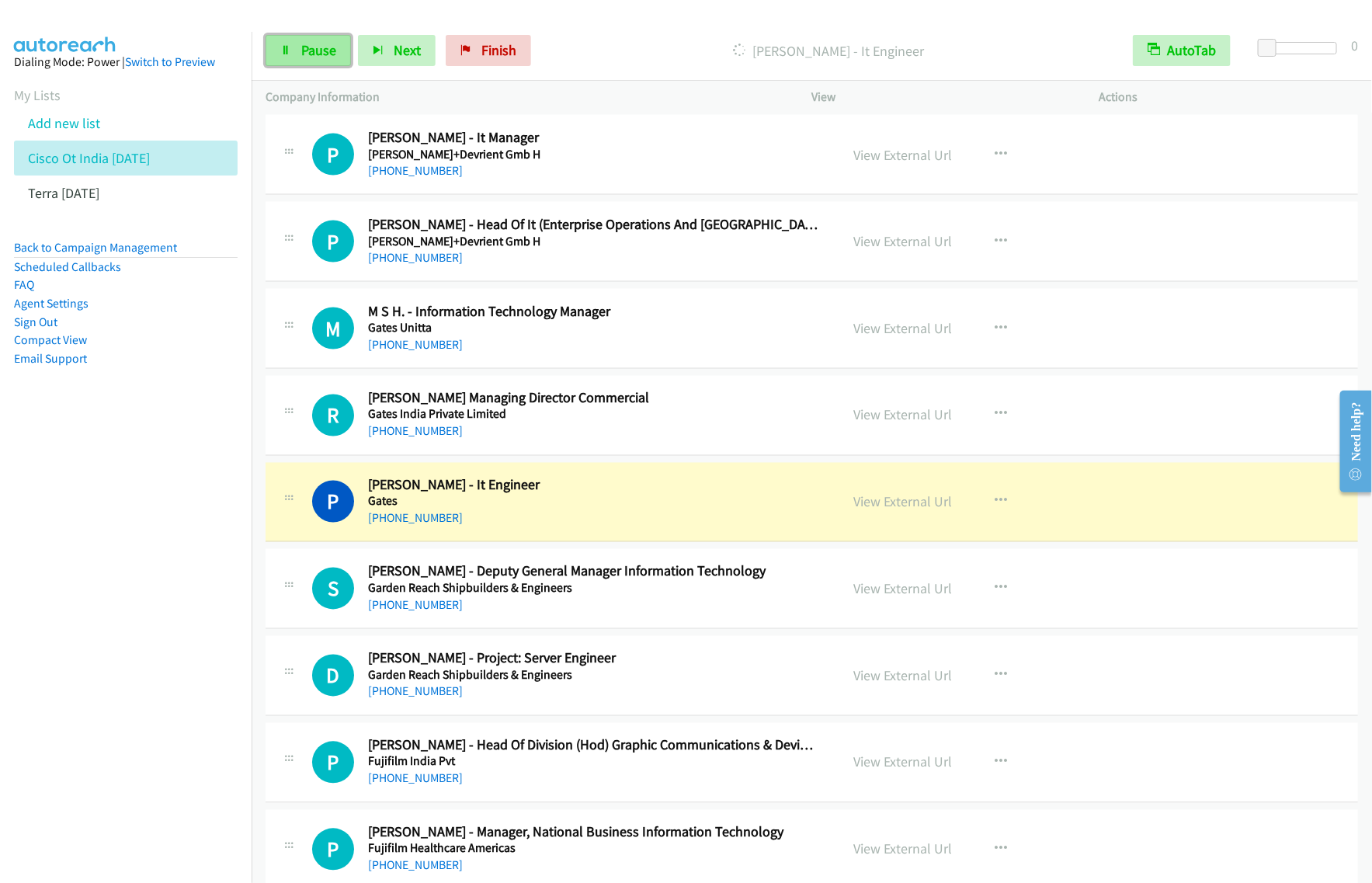
click at [320, 55] on span "Pause" at bounding box center [318, 50] width 35 height 18
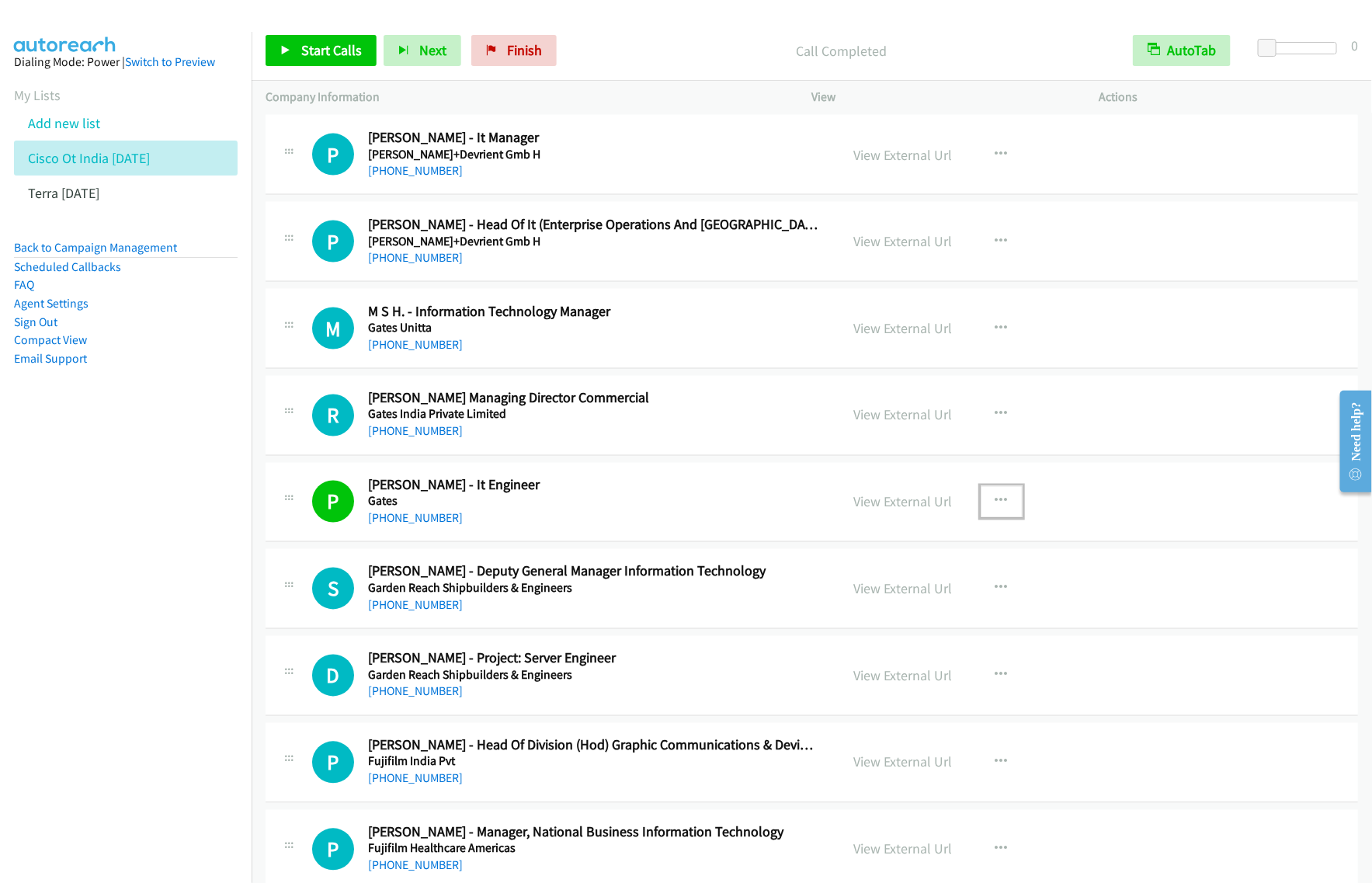
click at [996, 508] on icon "button" at bounding box center [1002, 502] width 13 height 13
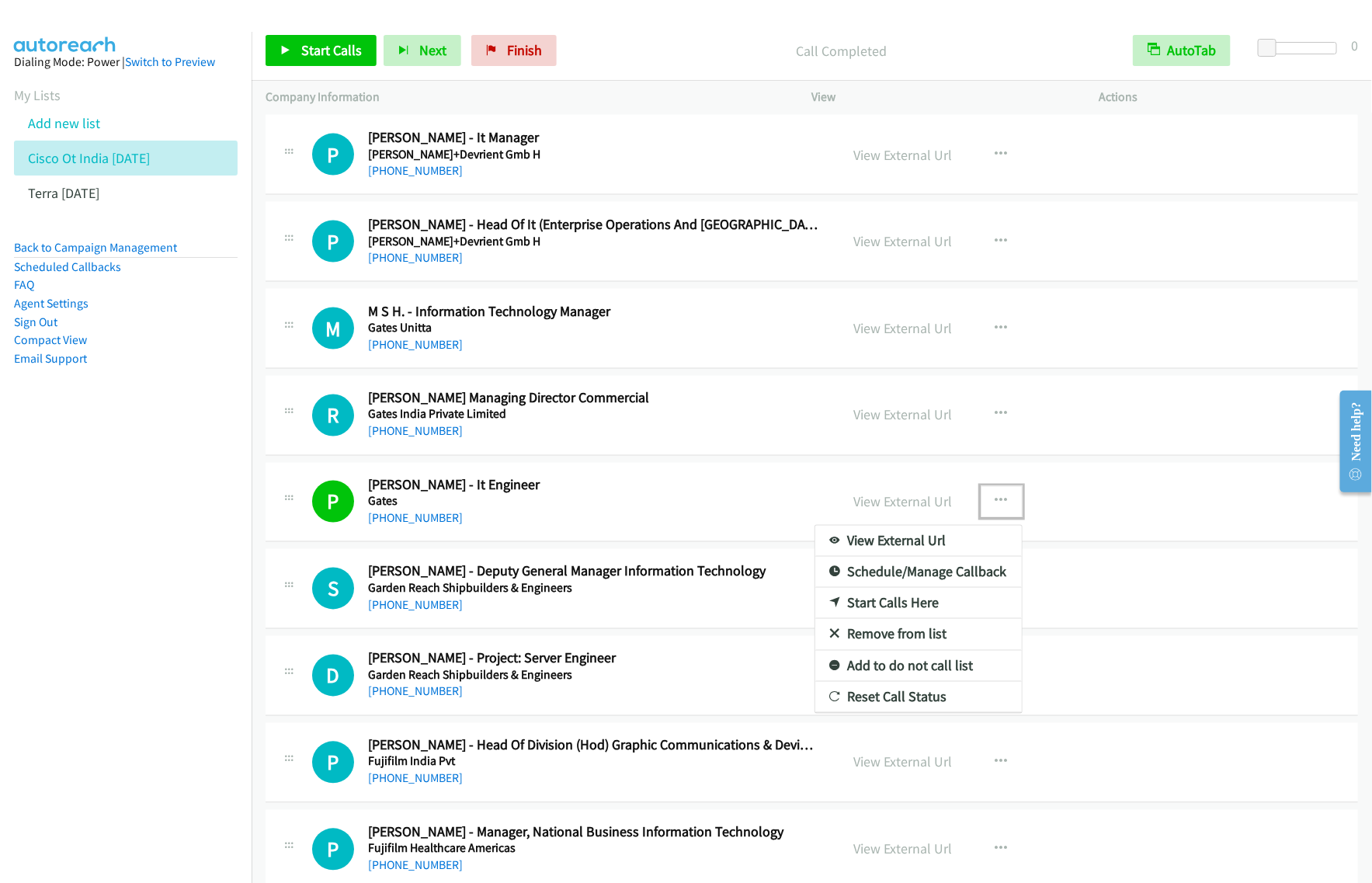
click at [919, 553] on link "View External Url" at bounding box center [919, 541] width 206 height 31
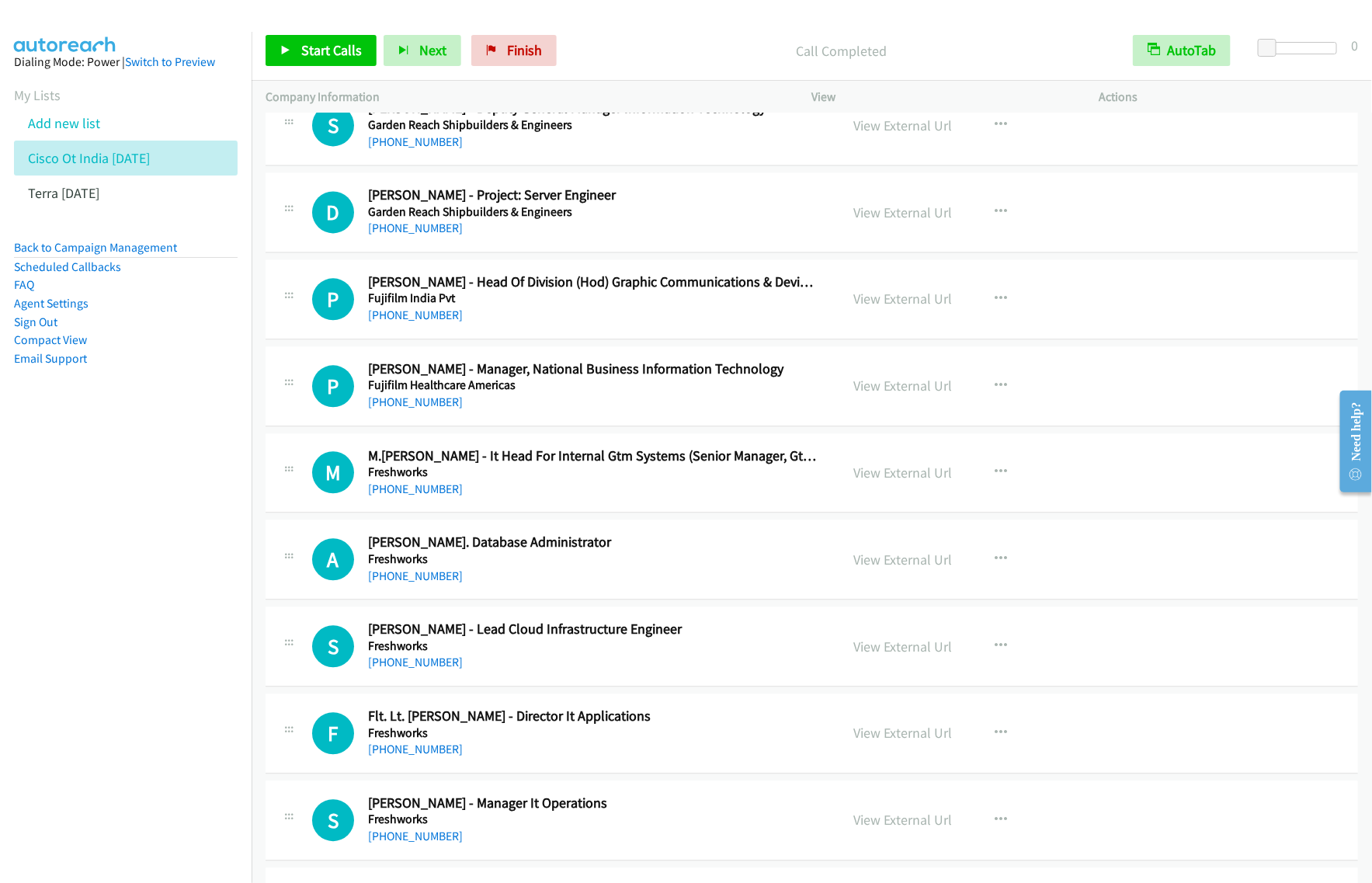
scroll to position [6797, 0]
